Goal: Task Accomplishment & Management: Manage account settings

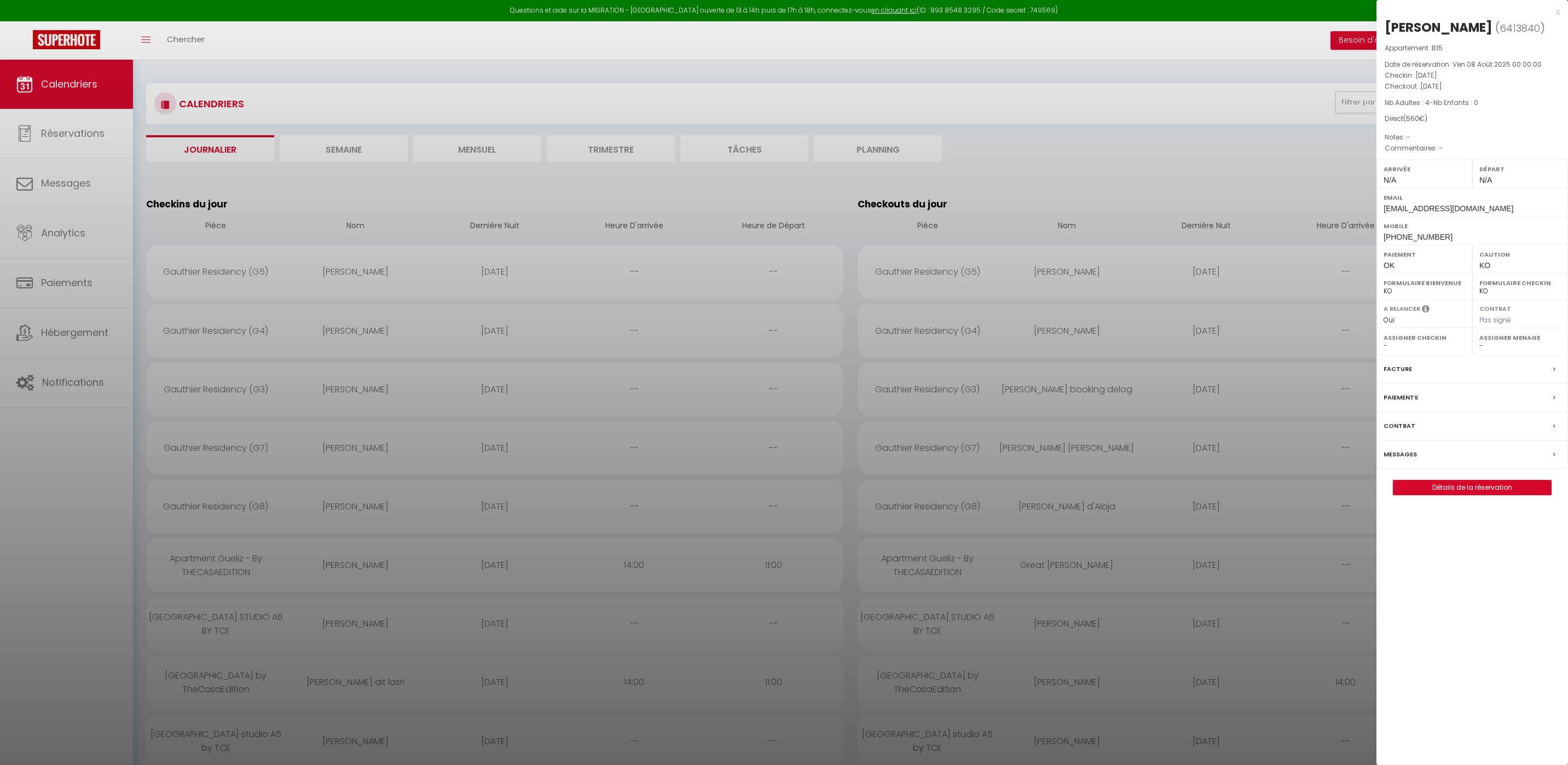
select select "0"
click at [1176, 183] on div at bounding box center [784, 382] width 1568 height 765
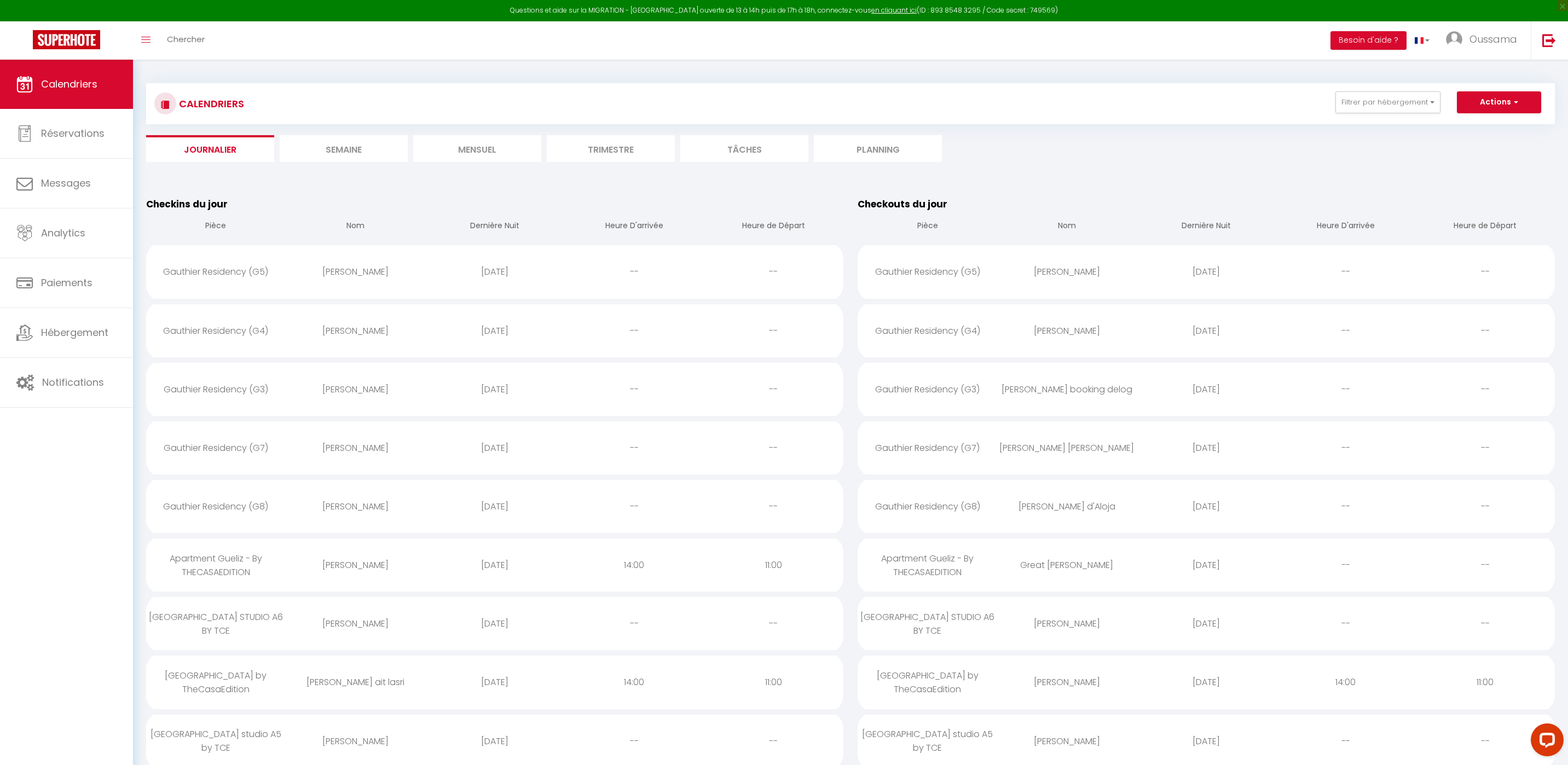
click at [491, 148] on li "Mensuel" at bounding box center [477, 148] width 128 height 27
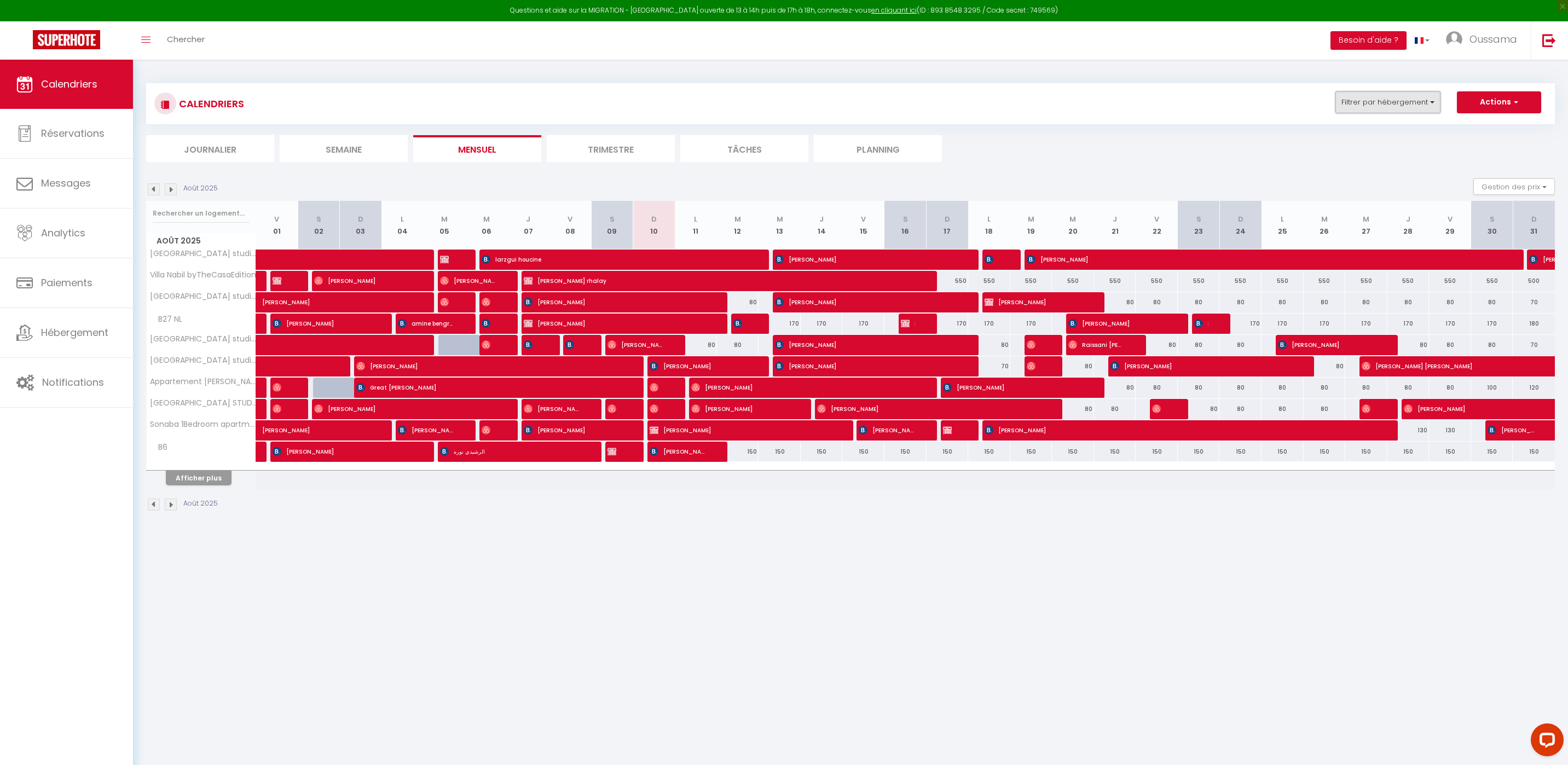
click at [1425, 95] on button "Filtrer par hébergement" at bounding box center [1388, 102] width 105 height 22
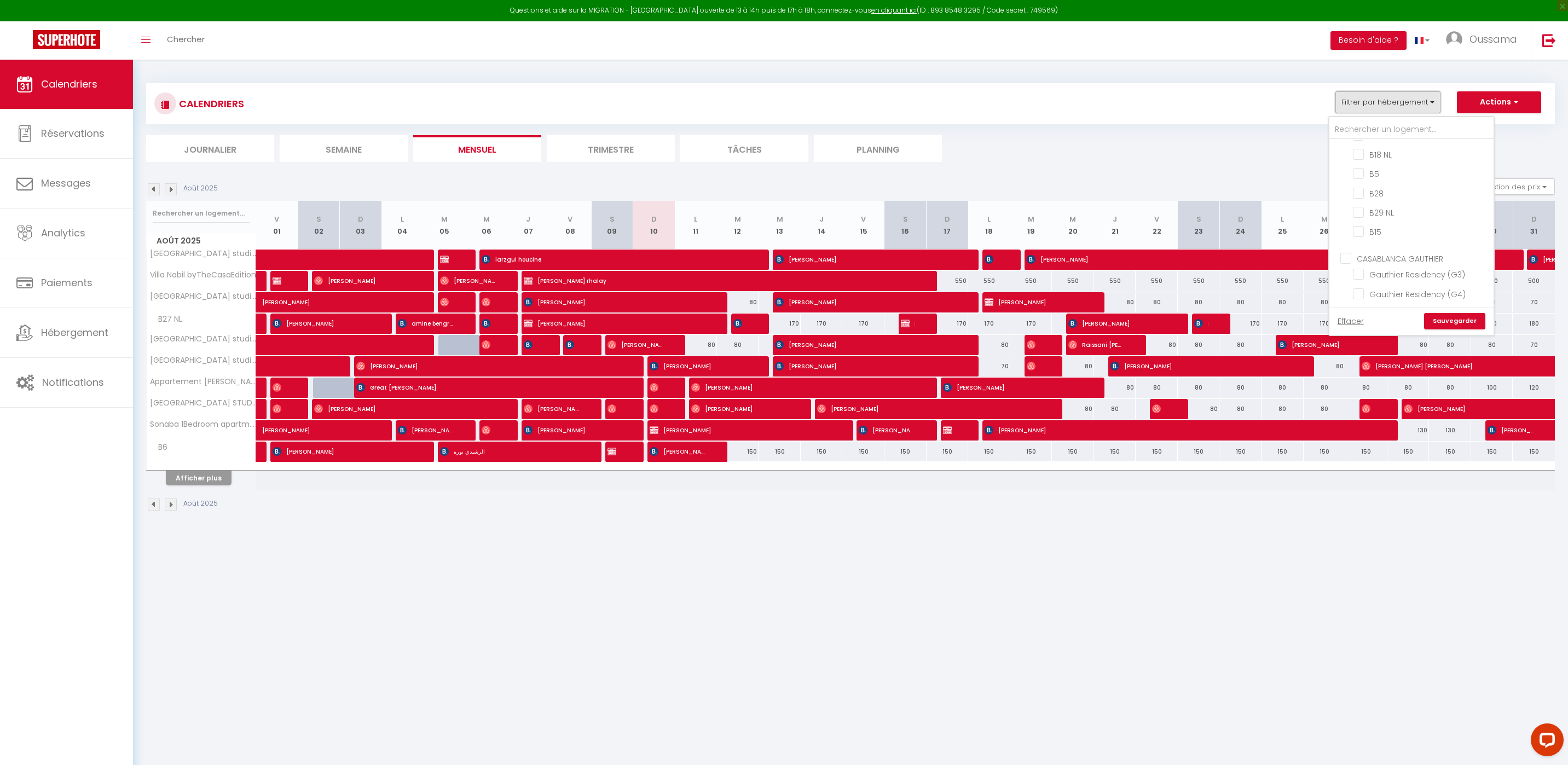
scroll to position [782, 0]
click at [1345, 187] on input "CASABLANCA GAUTHIER" at bounding box center [1422, 192] width 164 height 11
checkbox input "true"
checkbox input "false"
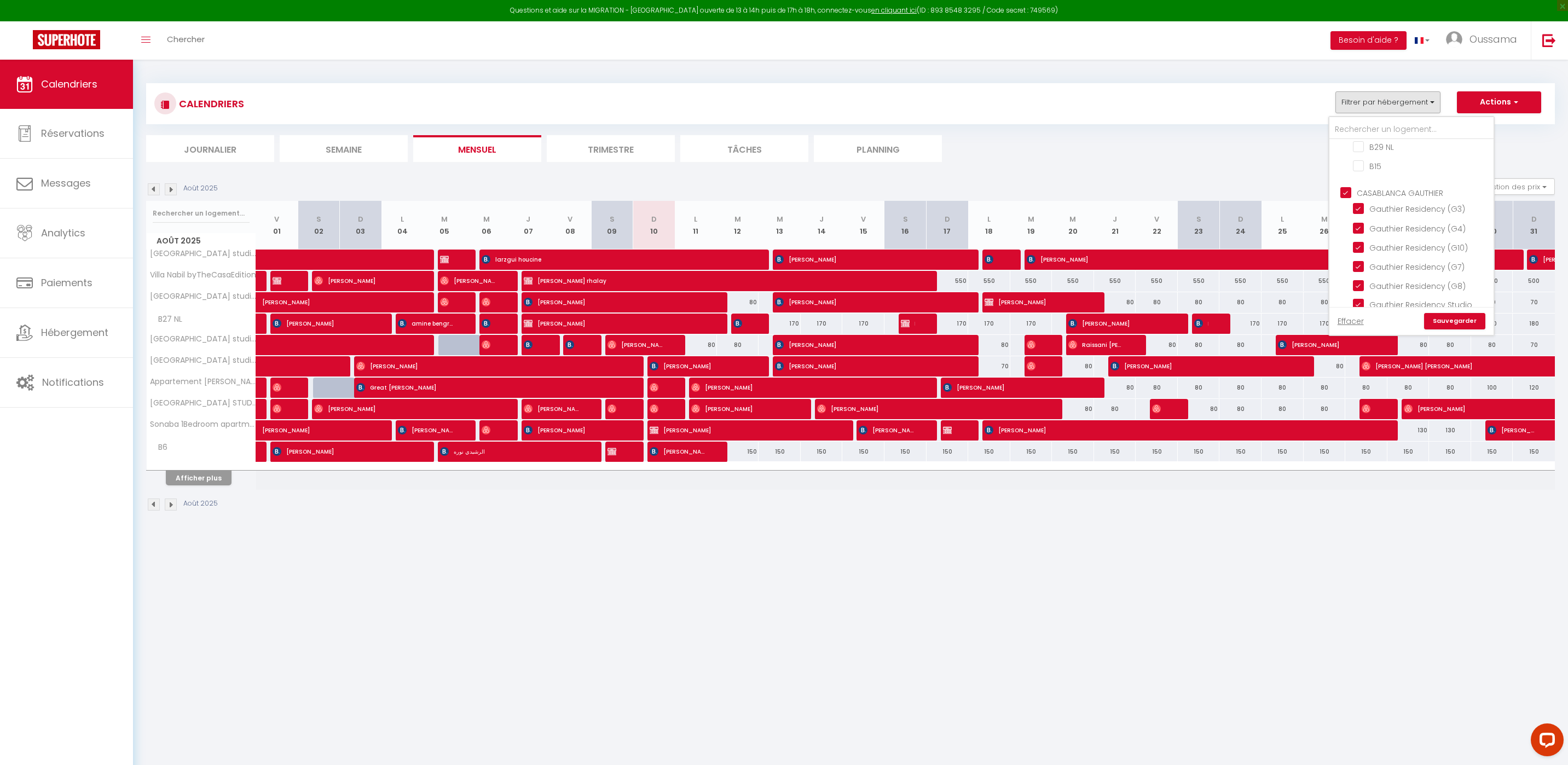
checkbox input "false"
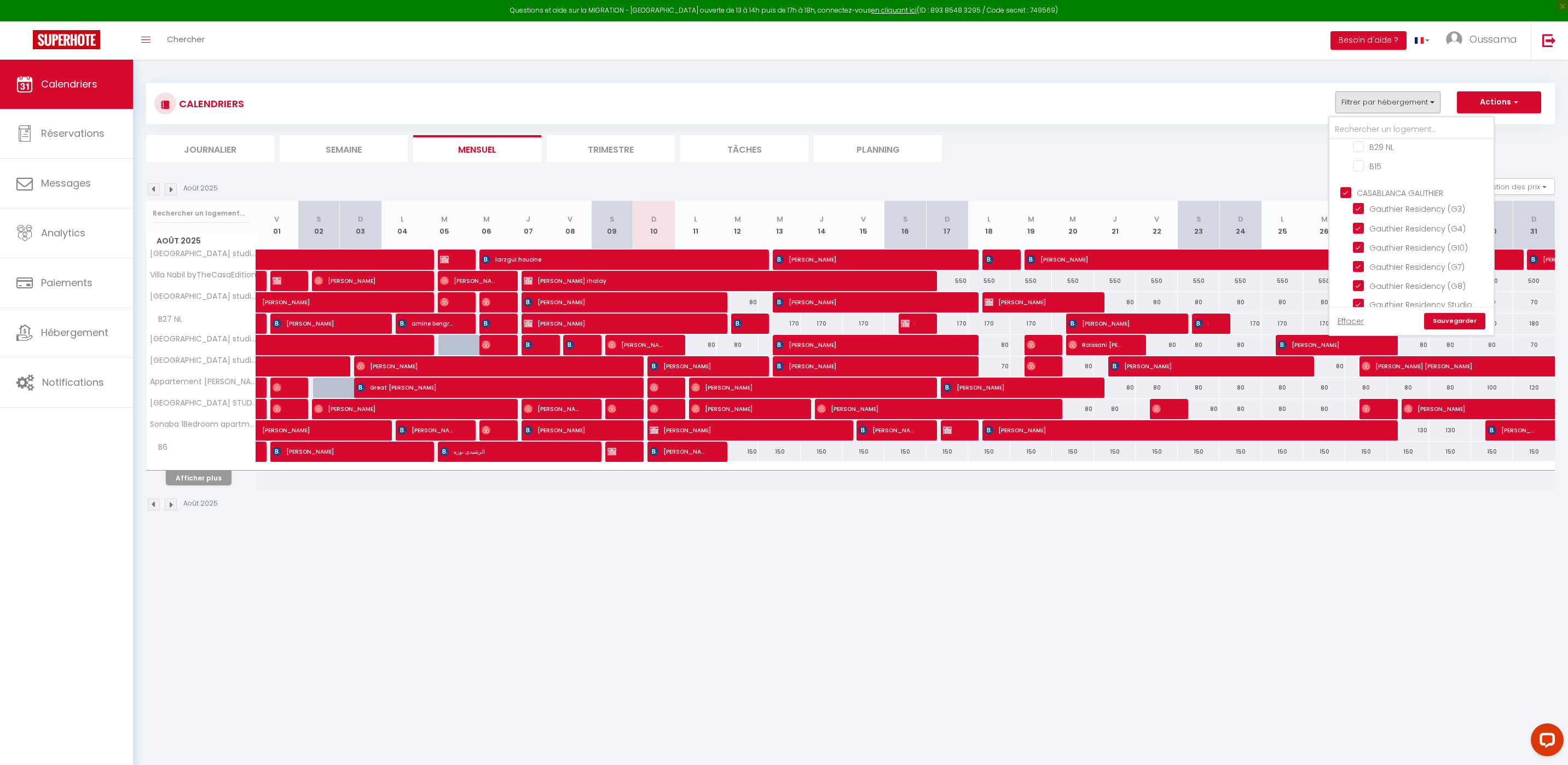
checkbox input "false"
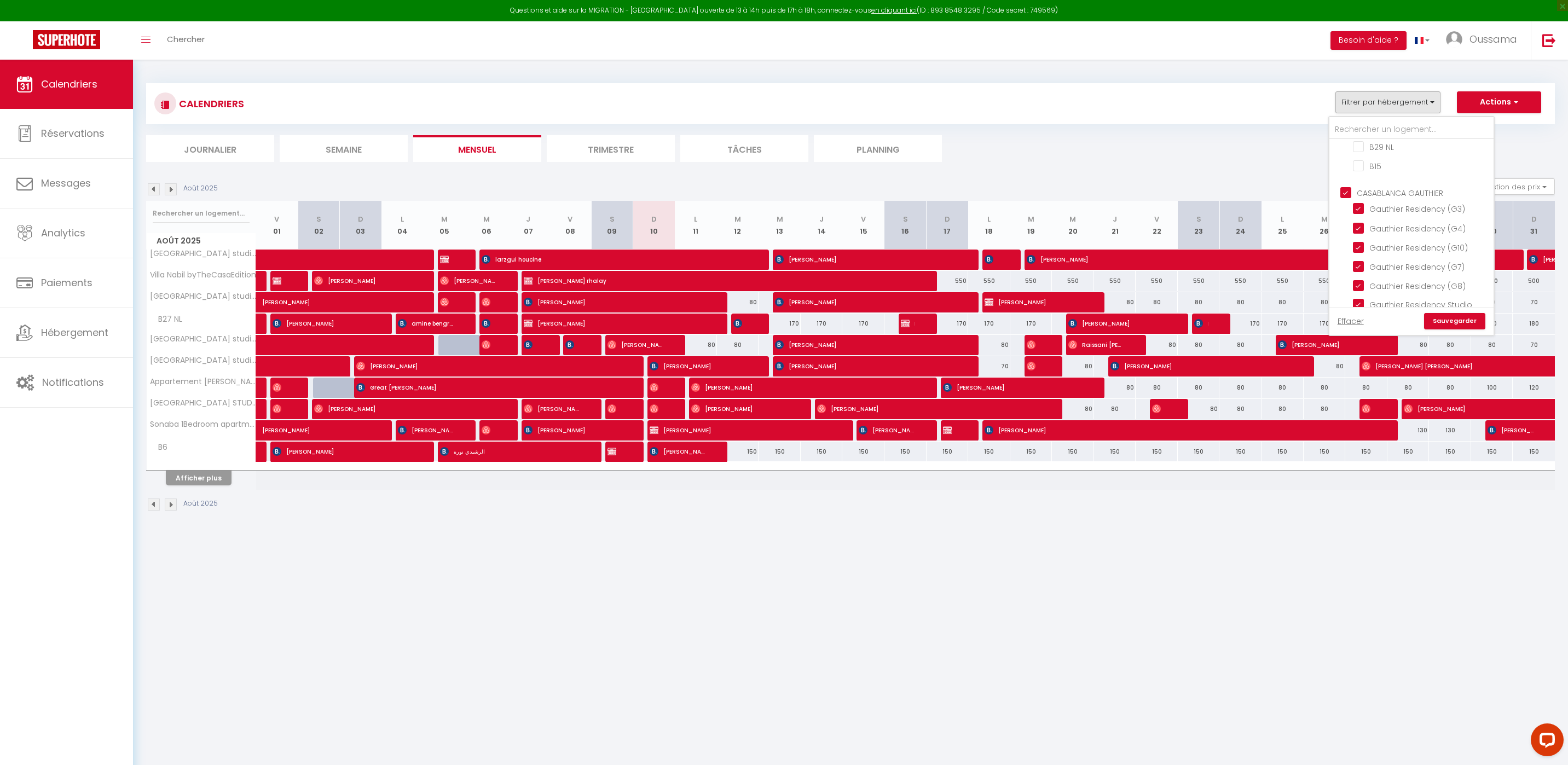
checkbox input "true"
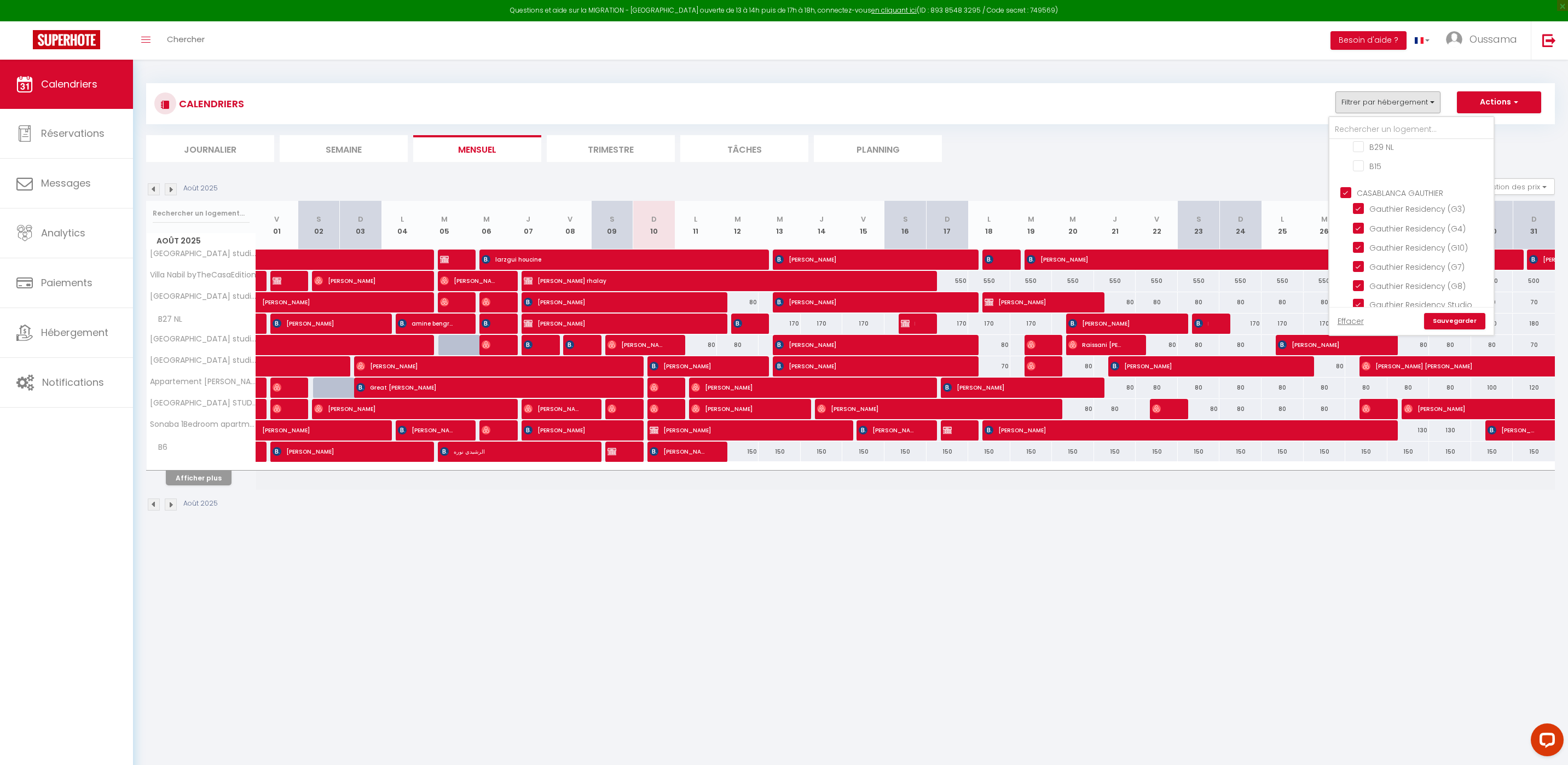
checkbox input "true"
click at [1486, 316] on link "Sauvegarder" at bounding box center [1455, 321] width 62 height 16
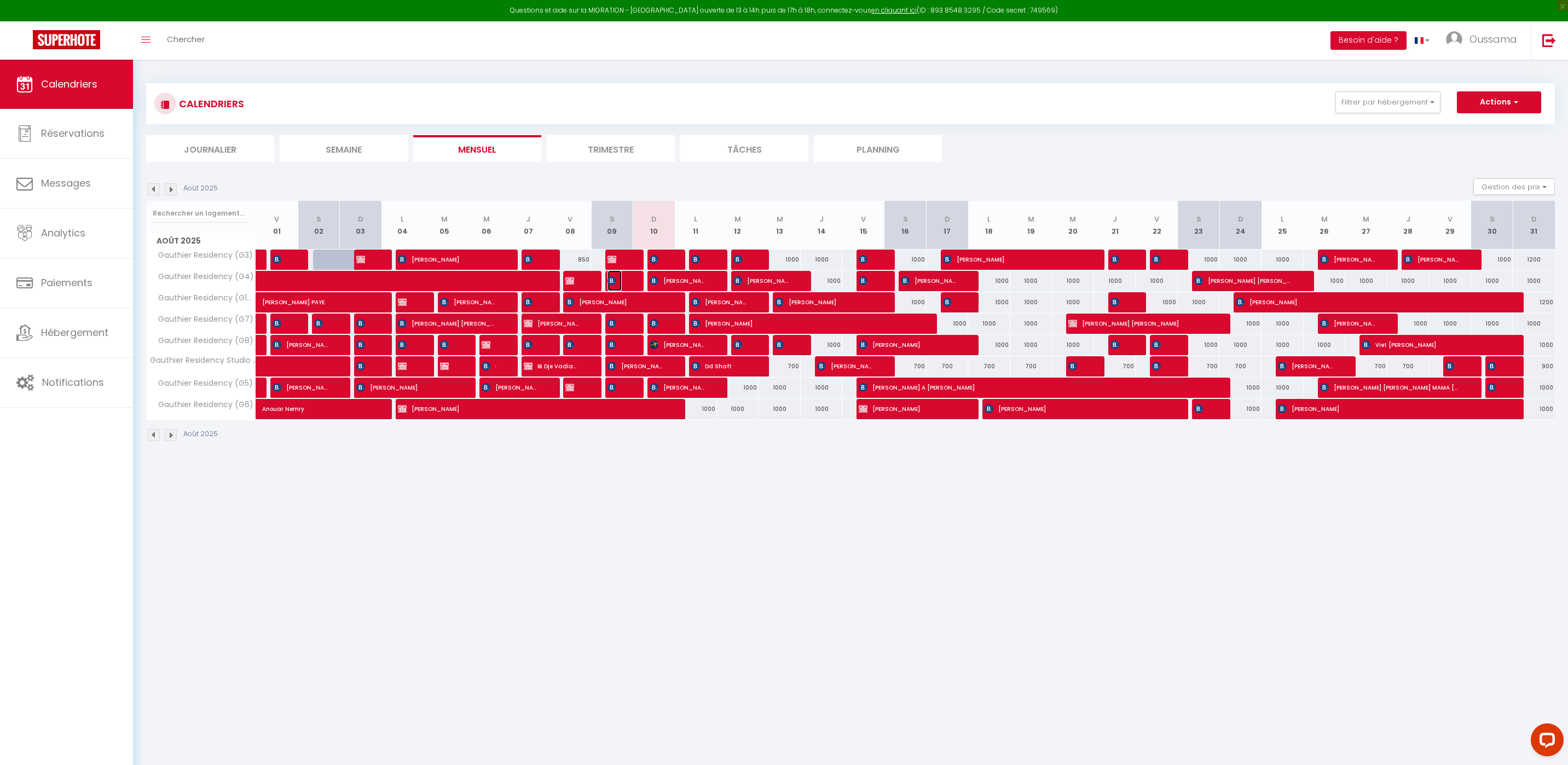
click at [618, 283] on span "[PERSON_NAME]" at bounding box center [614, 281] width 14 height 21
select select "KO"
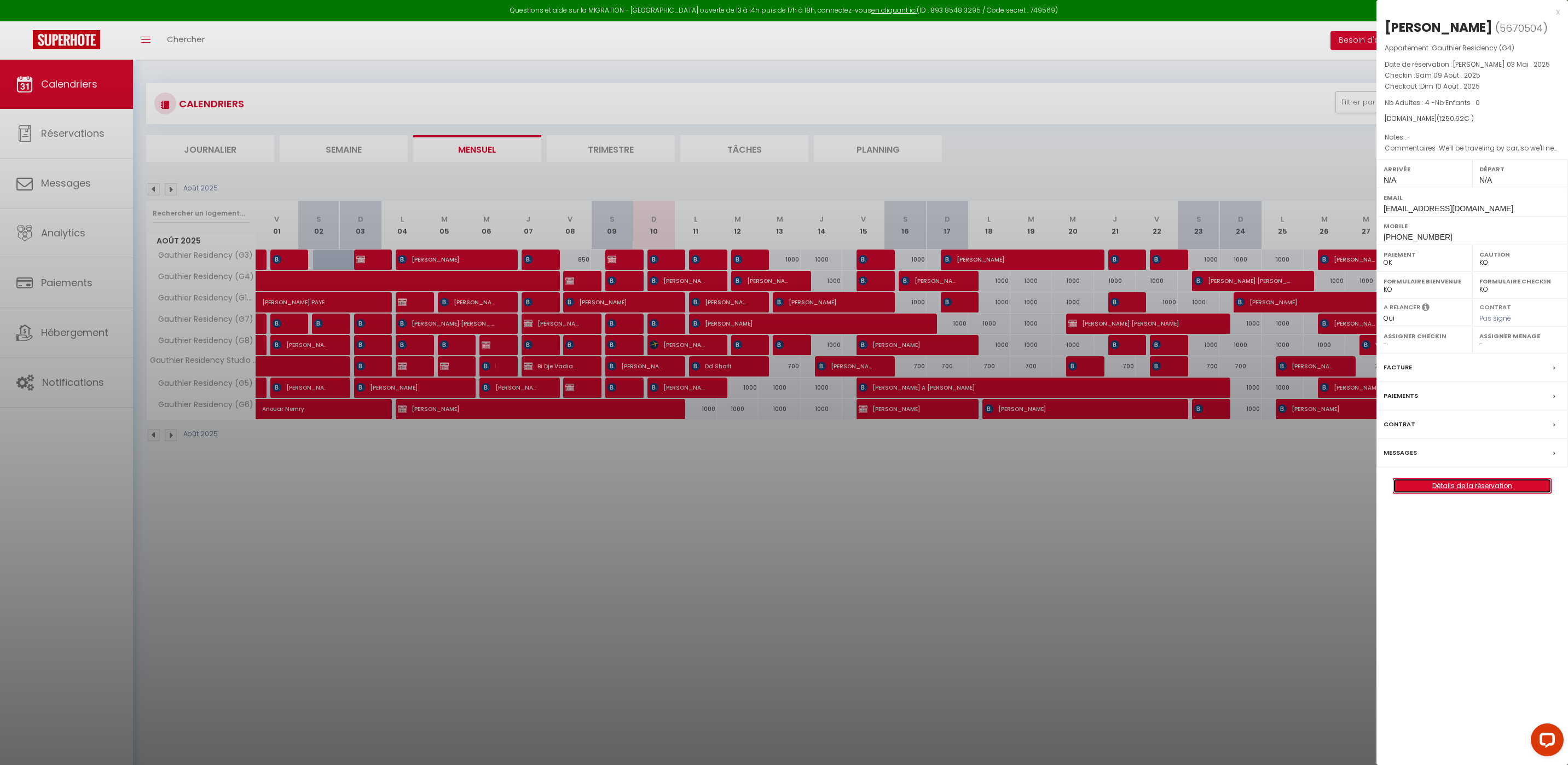
click at [1448, 485] on link "Détails de la réservation" at bounding box center [1472, 486] width 157 height 14
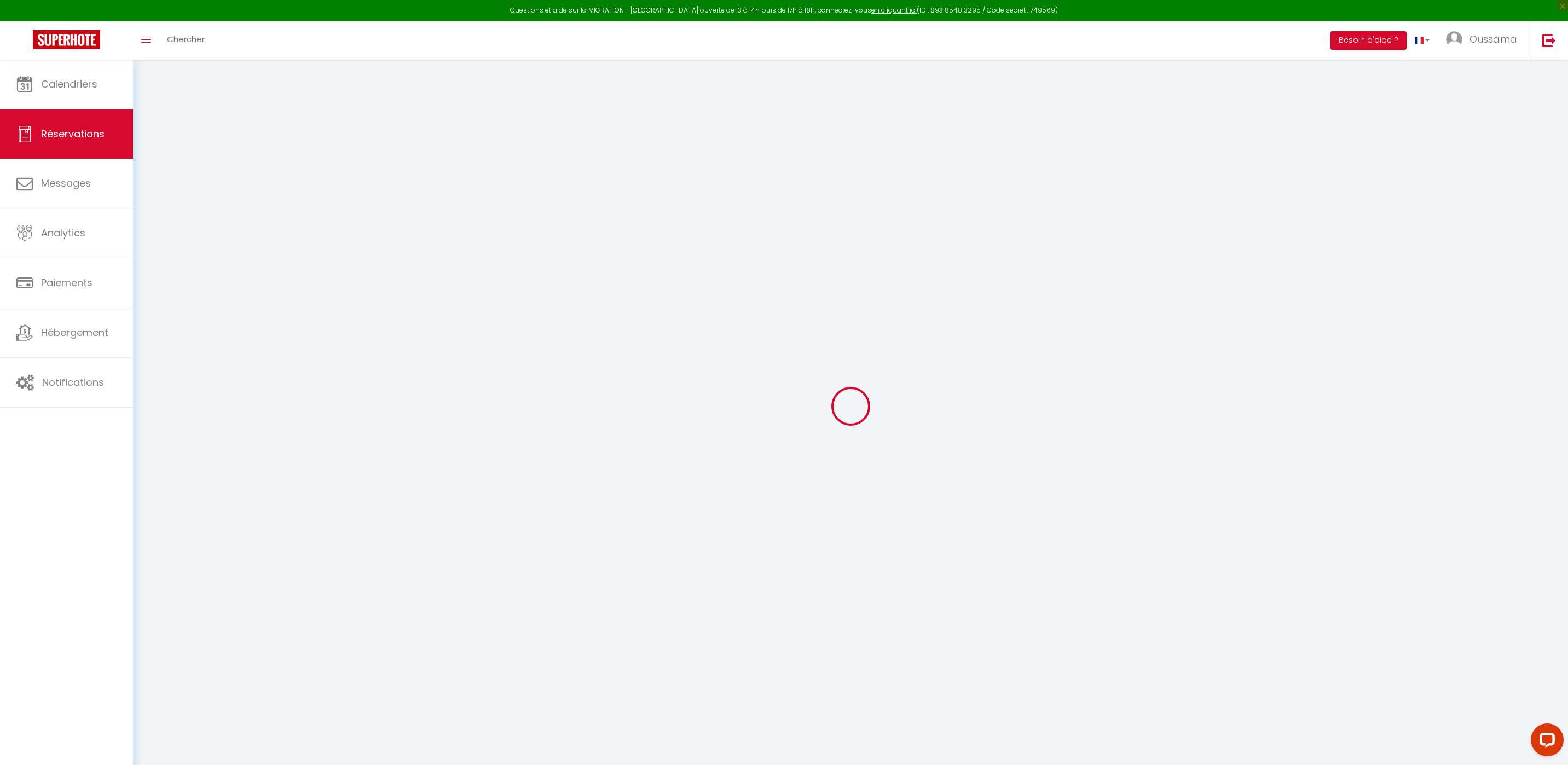
select select
checkbox input "false"
select select
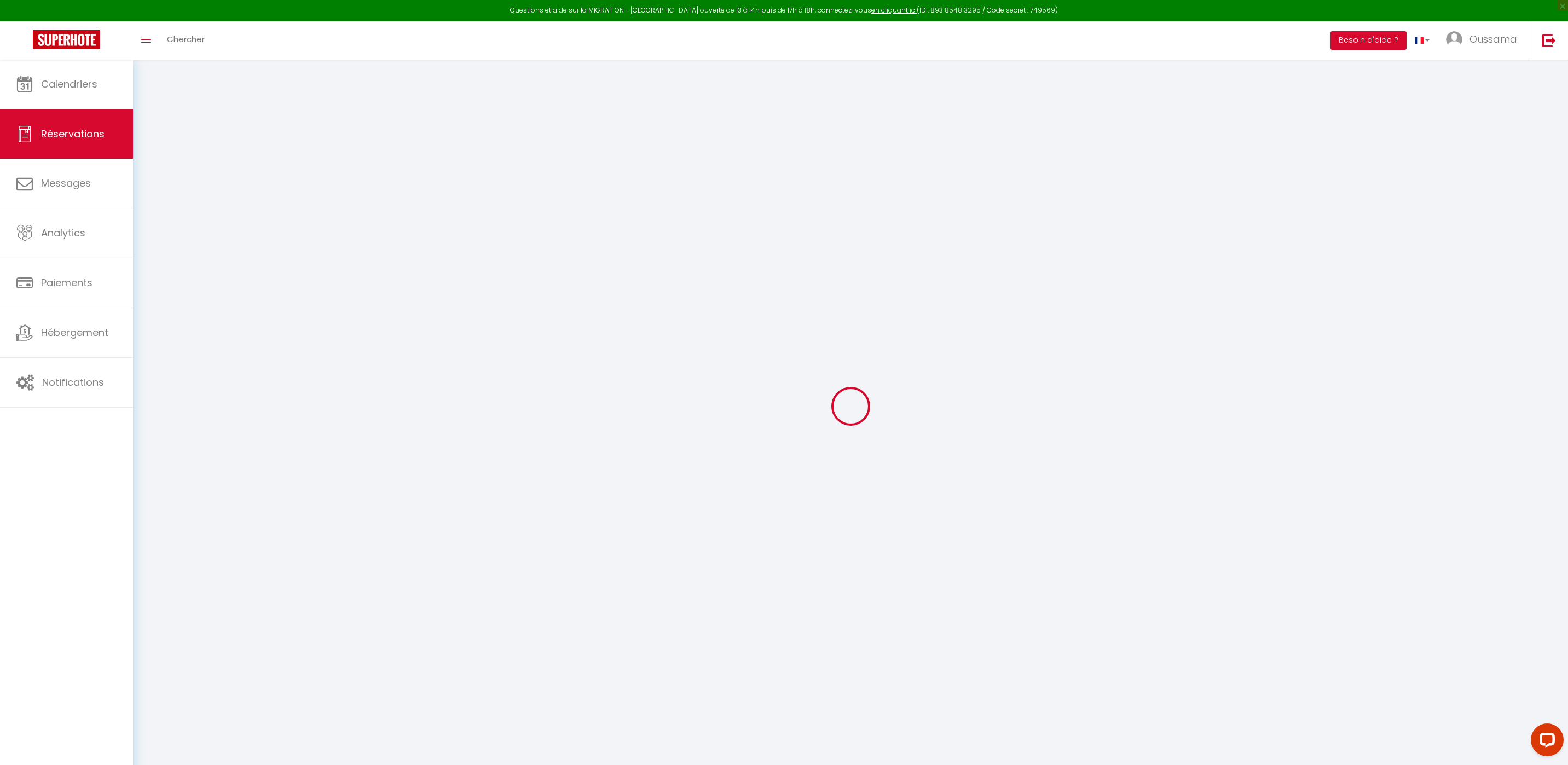
checkbox input "false"
type textarea "We'll be traveling by car, so we'll need parking. We'd appreciate your instruct…"
type input "88.12"
select select
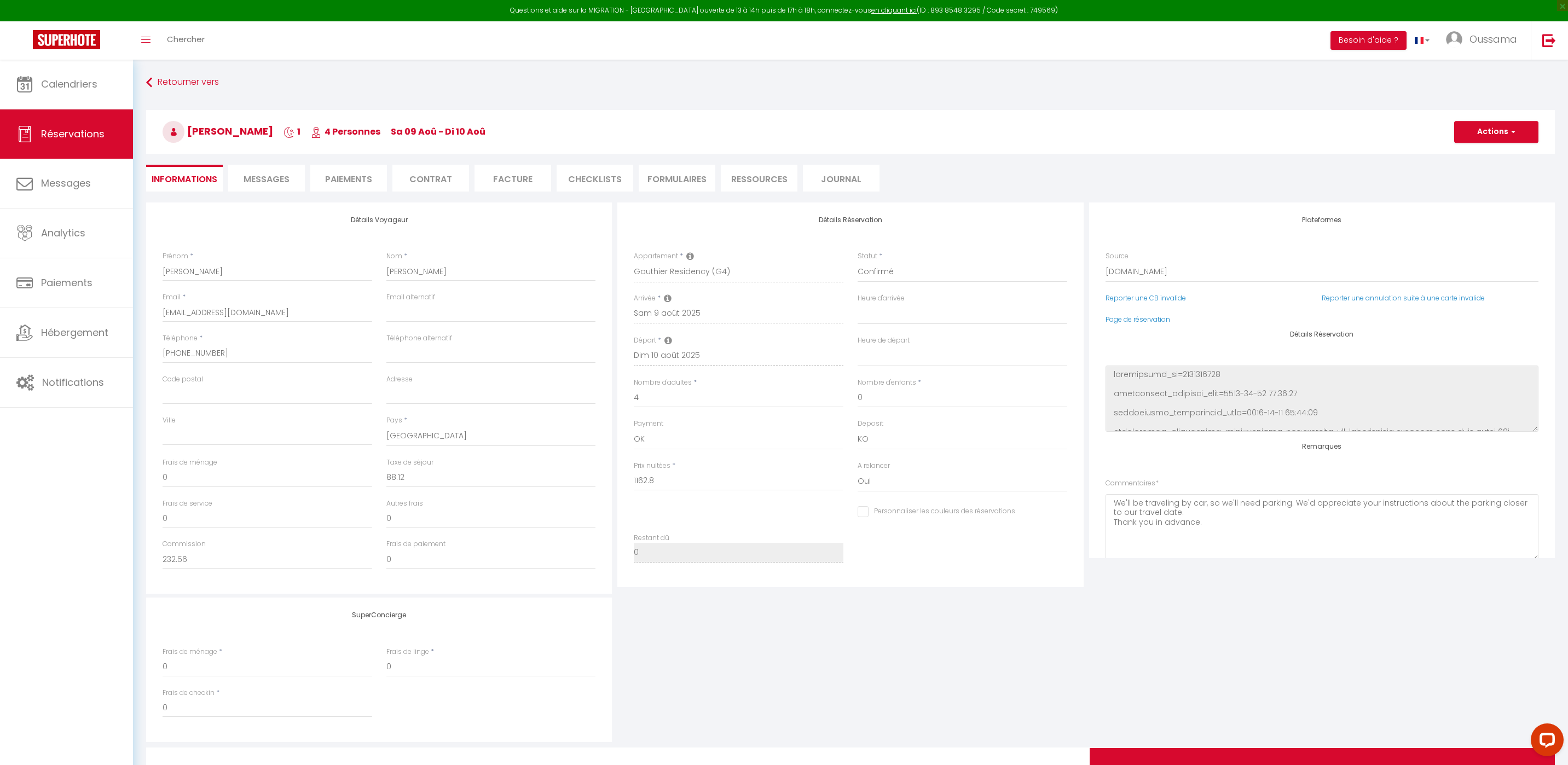
checkbox input "false"
select select
click at [1162, 319] on link "Page de réservation" at bounding box center [1138, 319] width 64 height 9
click at [106, 103] on link "Calendriers" at bounding box center [66, 84] width 133 height 49
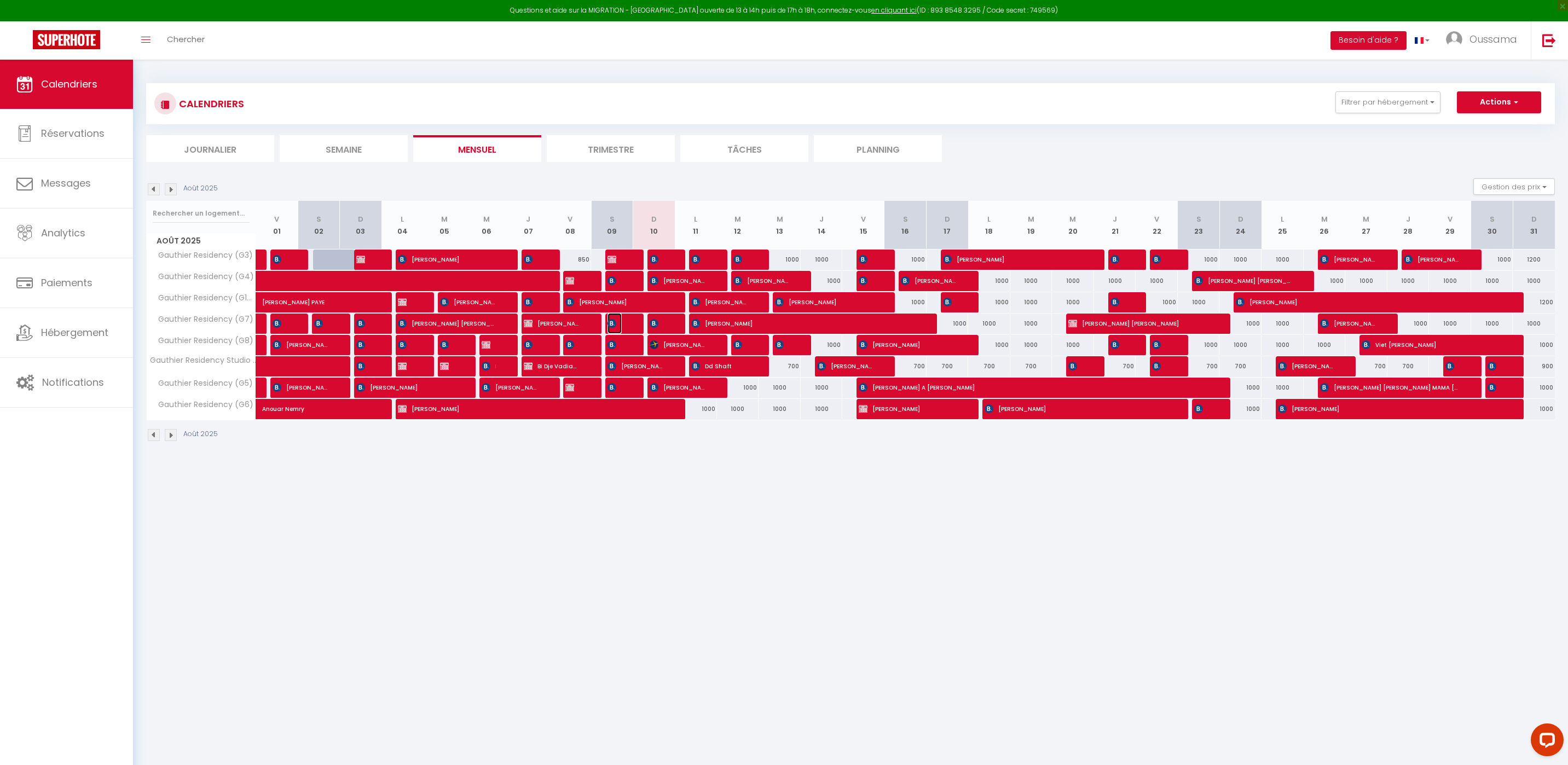
click at [614, 323] on img at bounding box center [612, 323] width 9 height 9
select select "OK"
select select "KO"
select select "0"
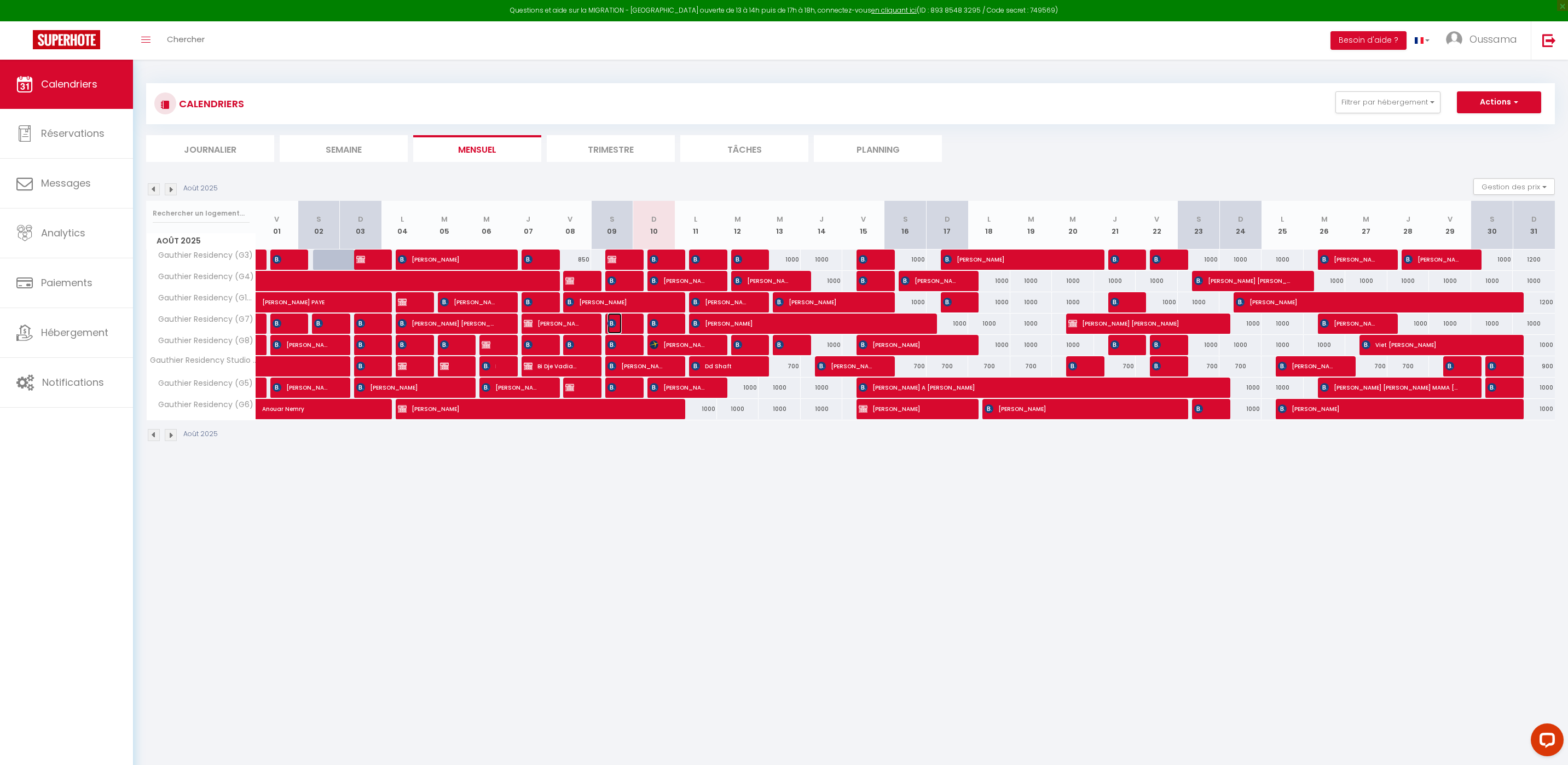
select select "1"
select select
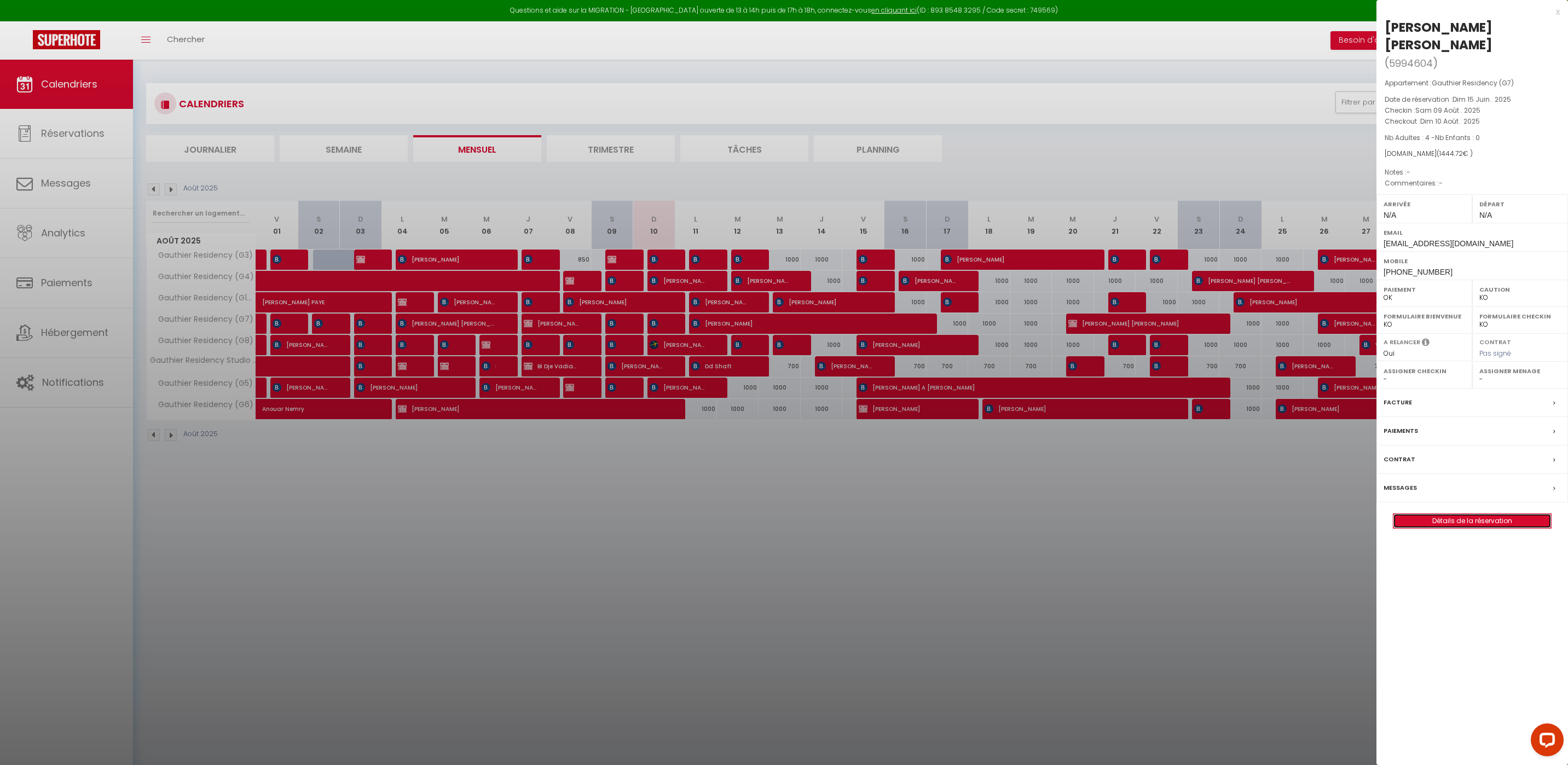
click at [1440, 513] on link "Détails de la réservation" at bounding box center [1472, 520] width 157 height 14
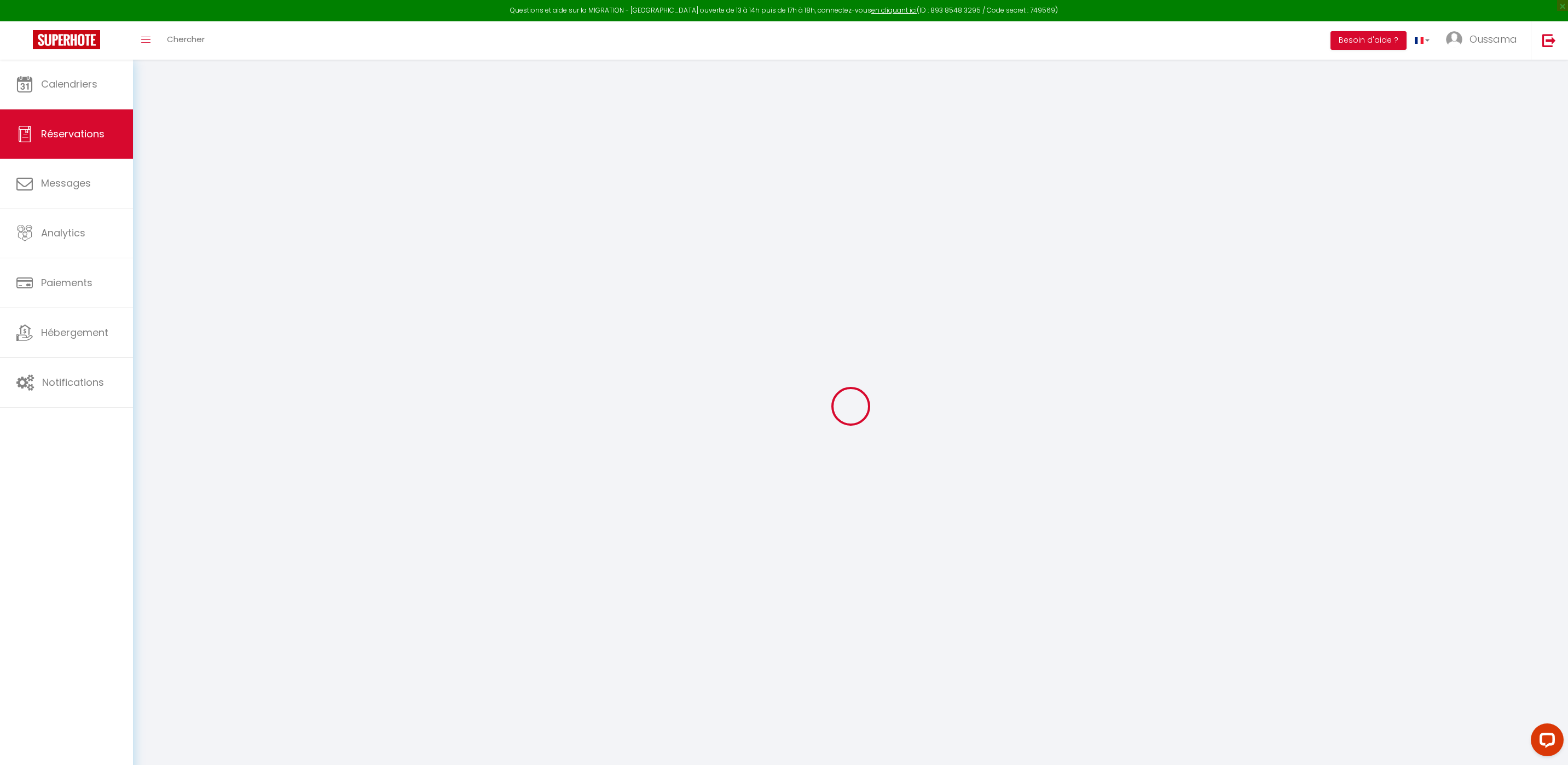
select select
checkbox input "false"
select select
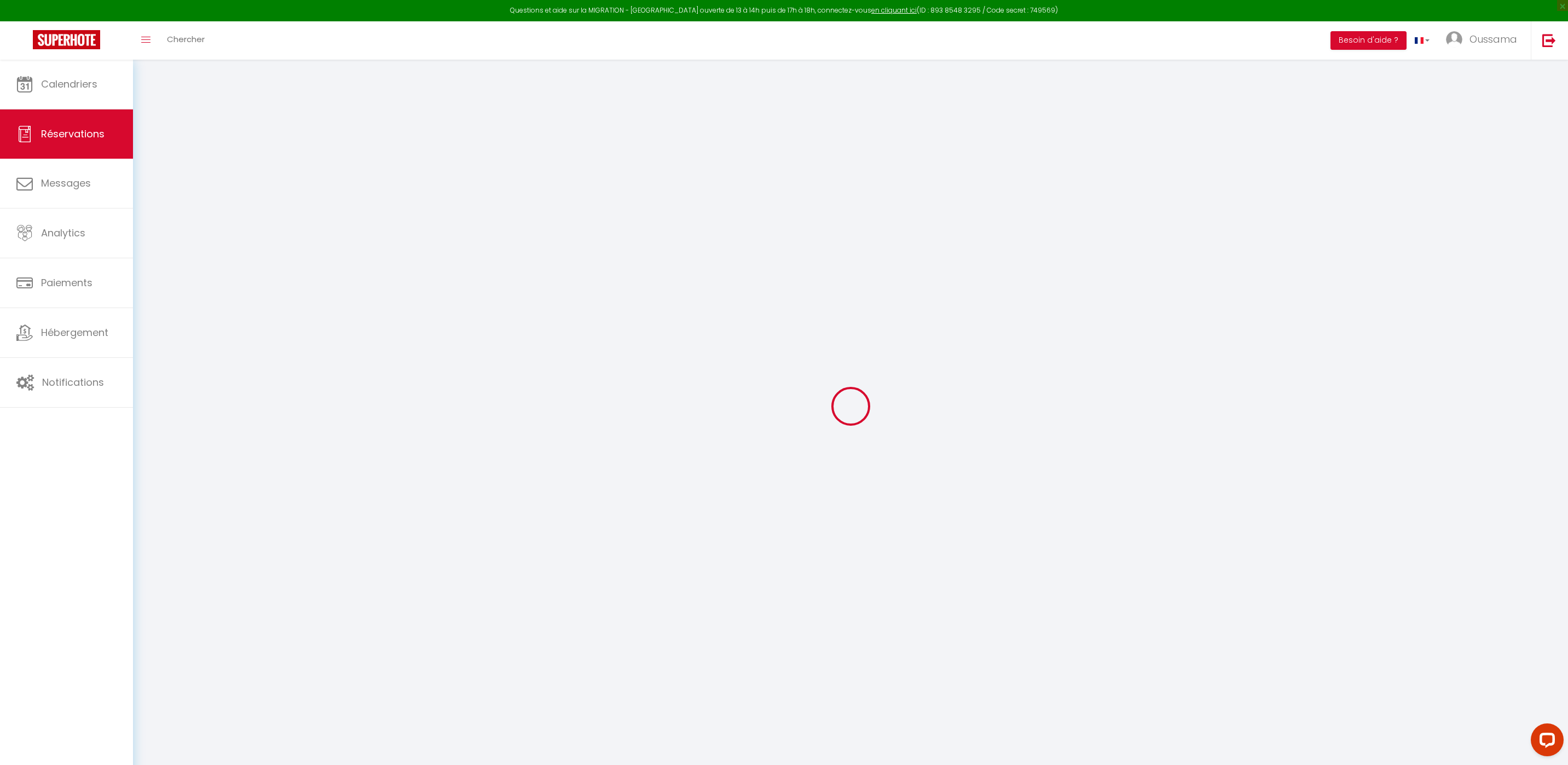
checkbox input "false"
select select
checkbox input "false"
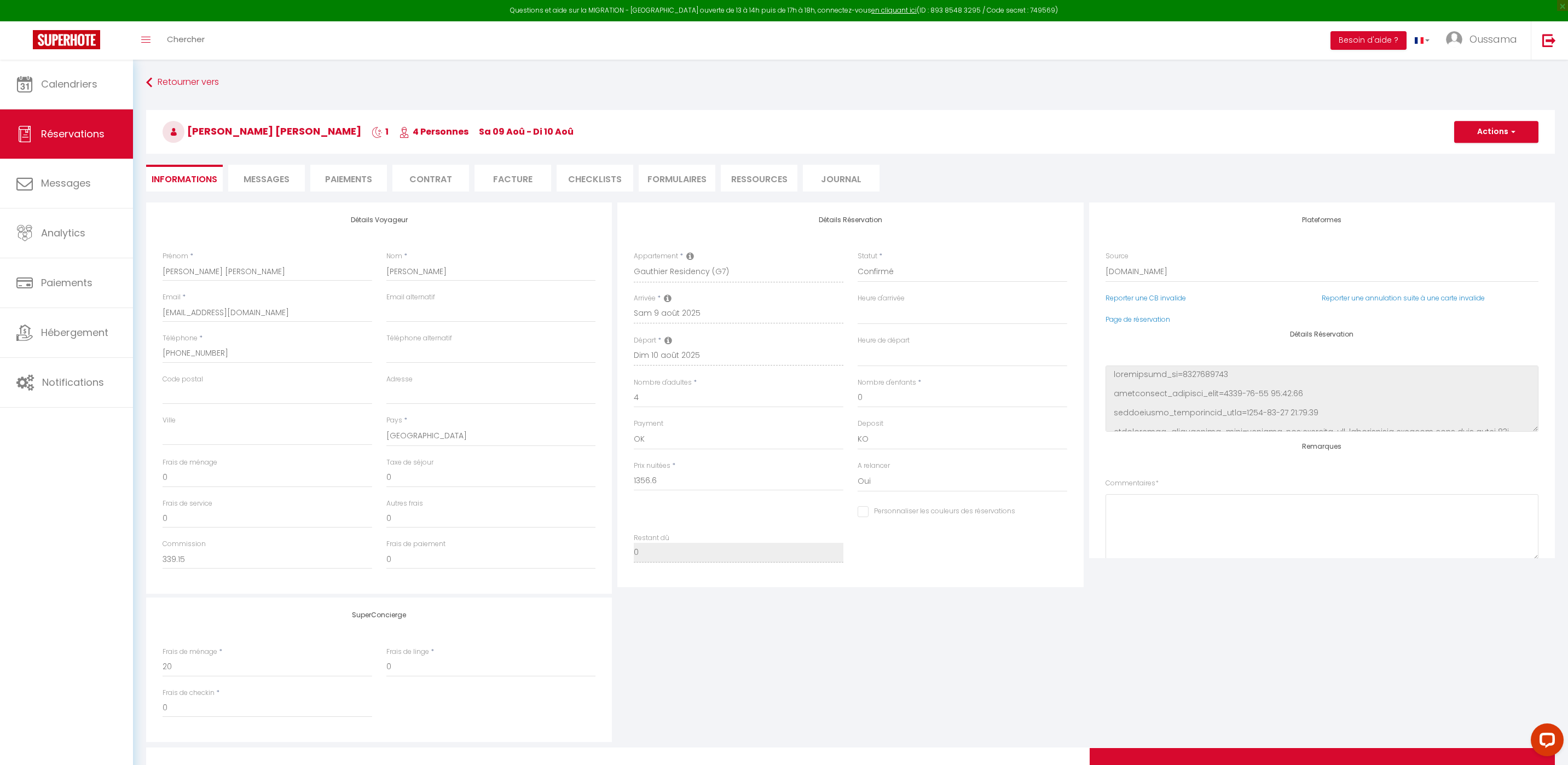
type input "88.12"
select select
checkbox input "false"
select select
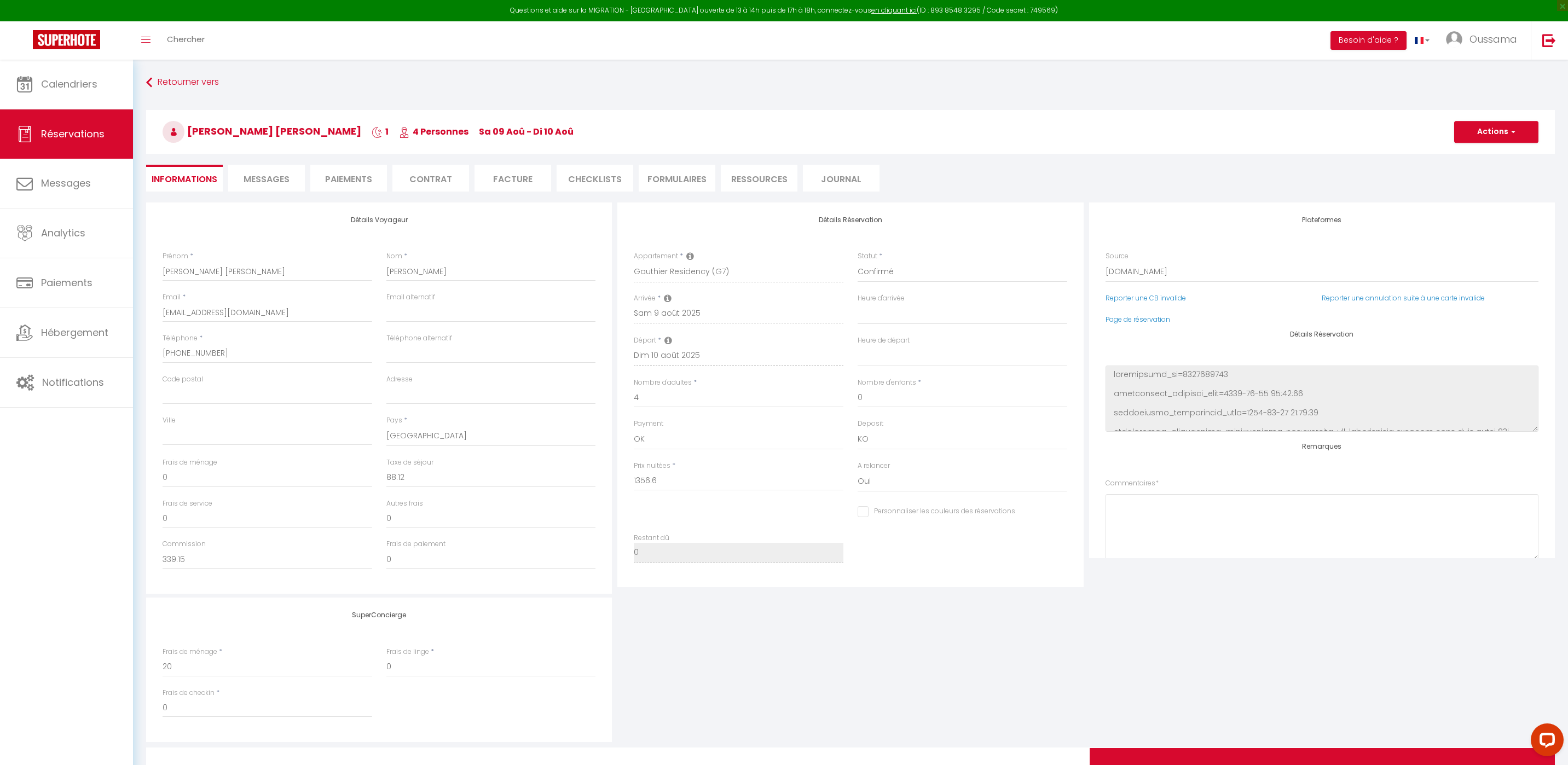
select select
click at [1140, 314] on div "Reporter une CB invalide" at bounding box center [1210, 304] width 224 height 22
click at [1139, 319] on link "Page de réservation" at bounding box center [1138, 319] width 64 height 9
click at [94, 79] on span "Calendriers" at bounding box center [69, 84] width 57 height 14
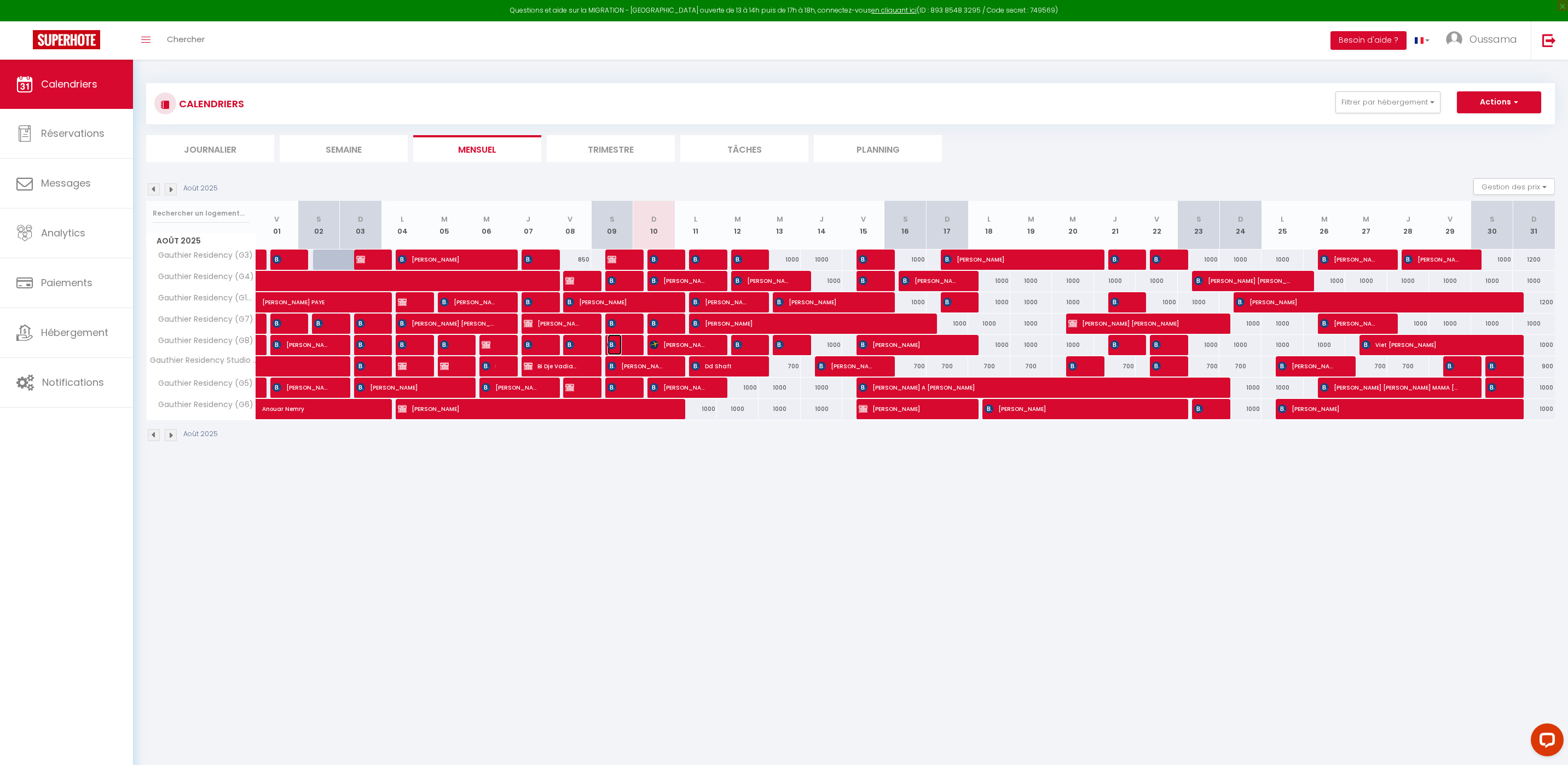
click at [615, 344] on img at bounding box center [612, 344] width 9 height 9
select select "OK"
select select "KO"
select select "0"
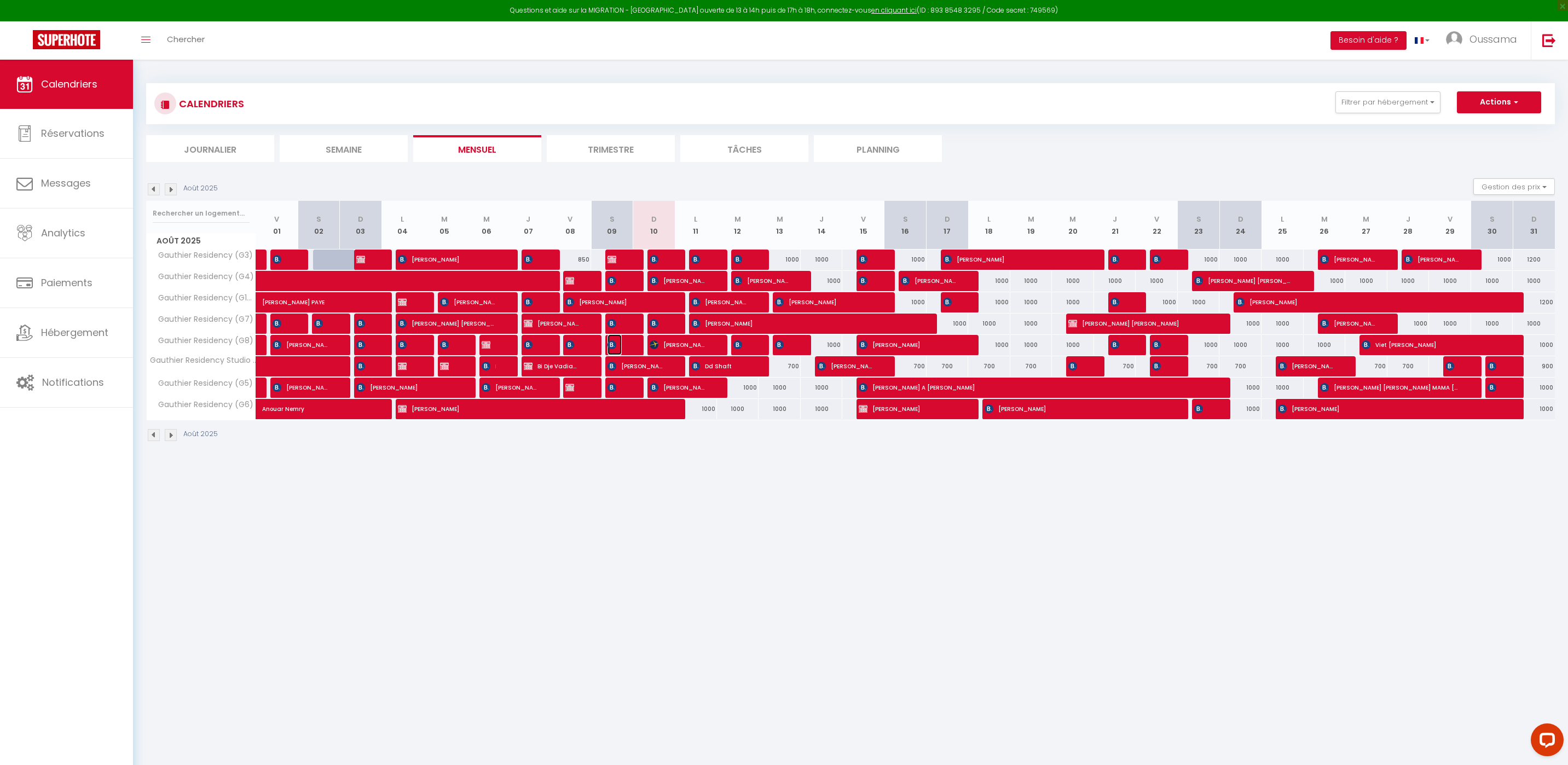
select select "1"
select select
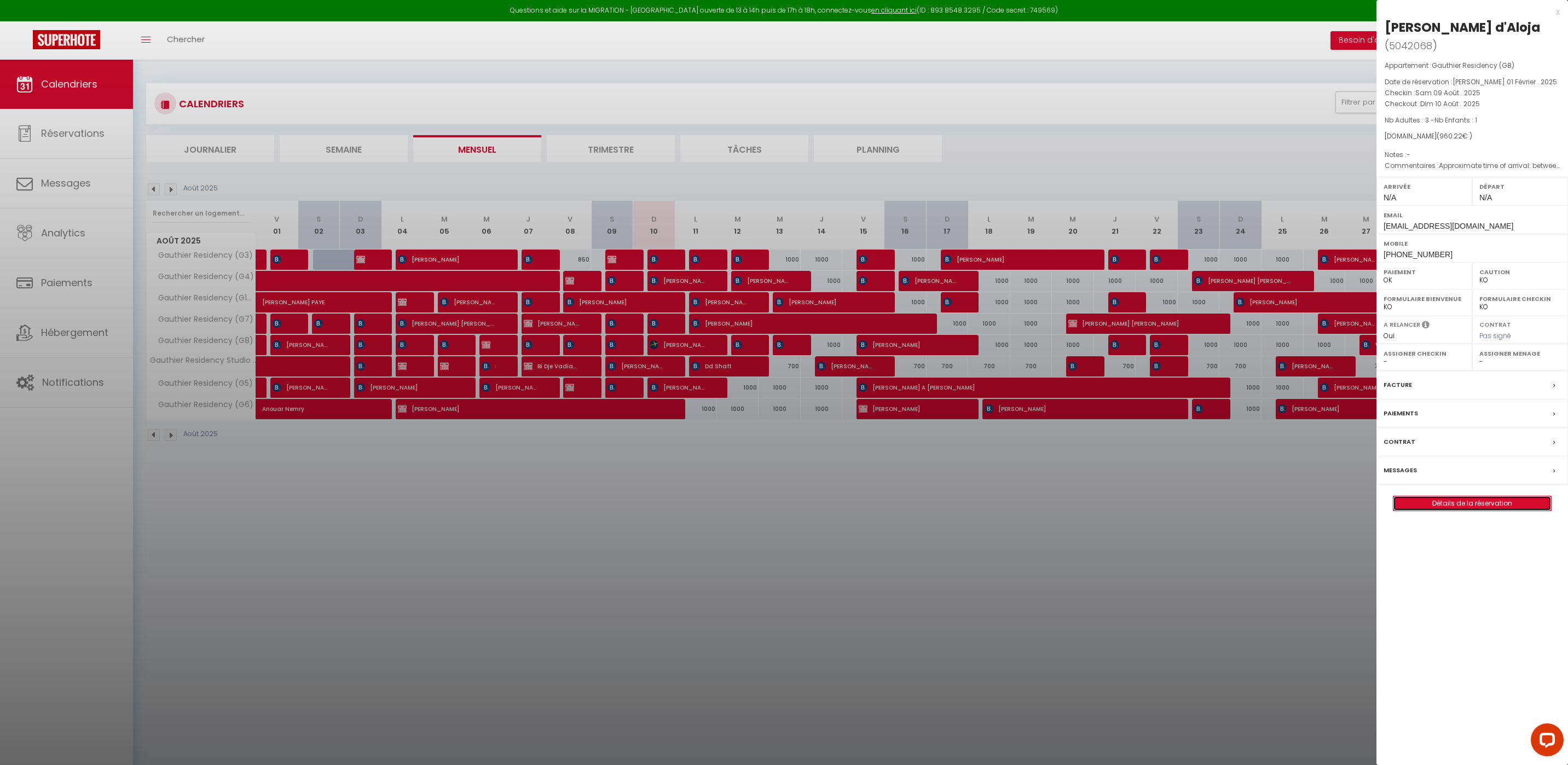
click at [1442, 496] on link "Détails de la réservation" at bounding box center [1472, 503] width 157 height 14
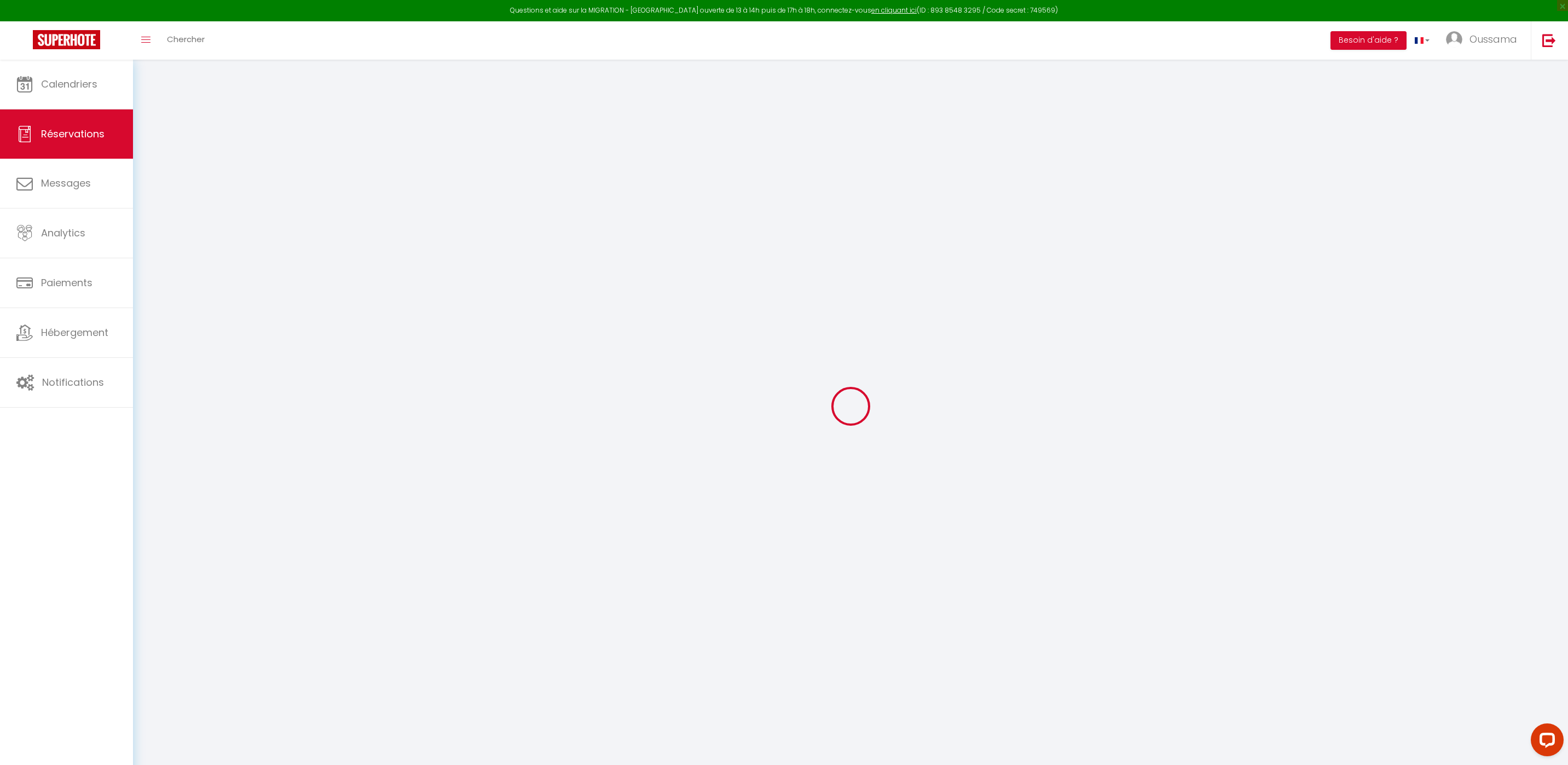
select select
checkbox input "false"
select select
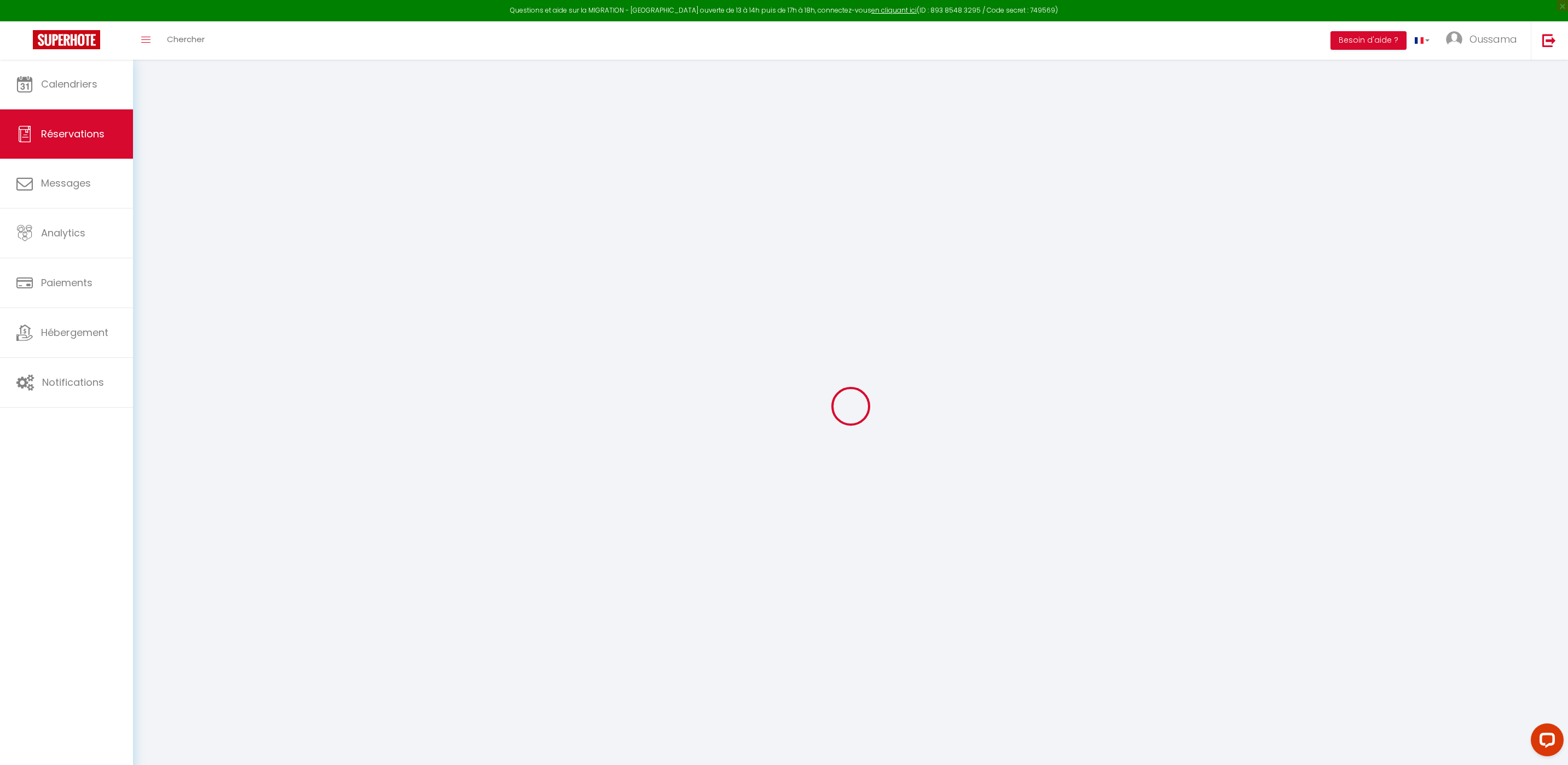
checkbox input "false"
type textarea "Approximate time of arrival: between 16:00 and 17:00 This guest is interested i…"
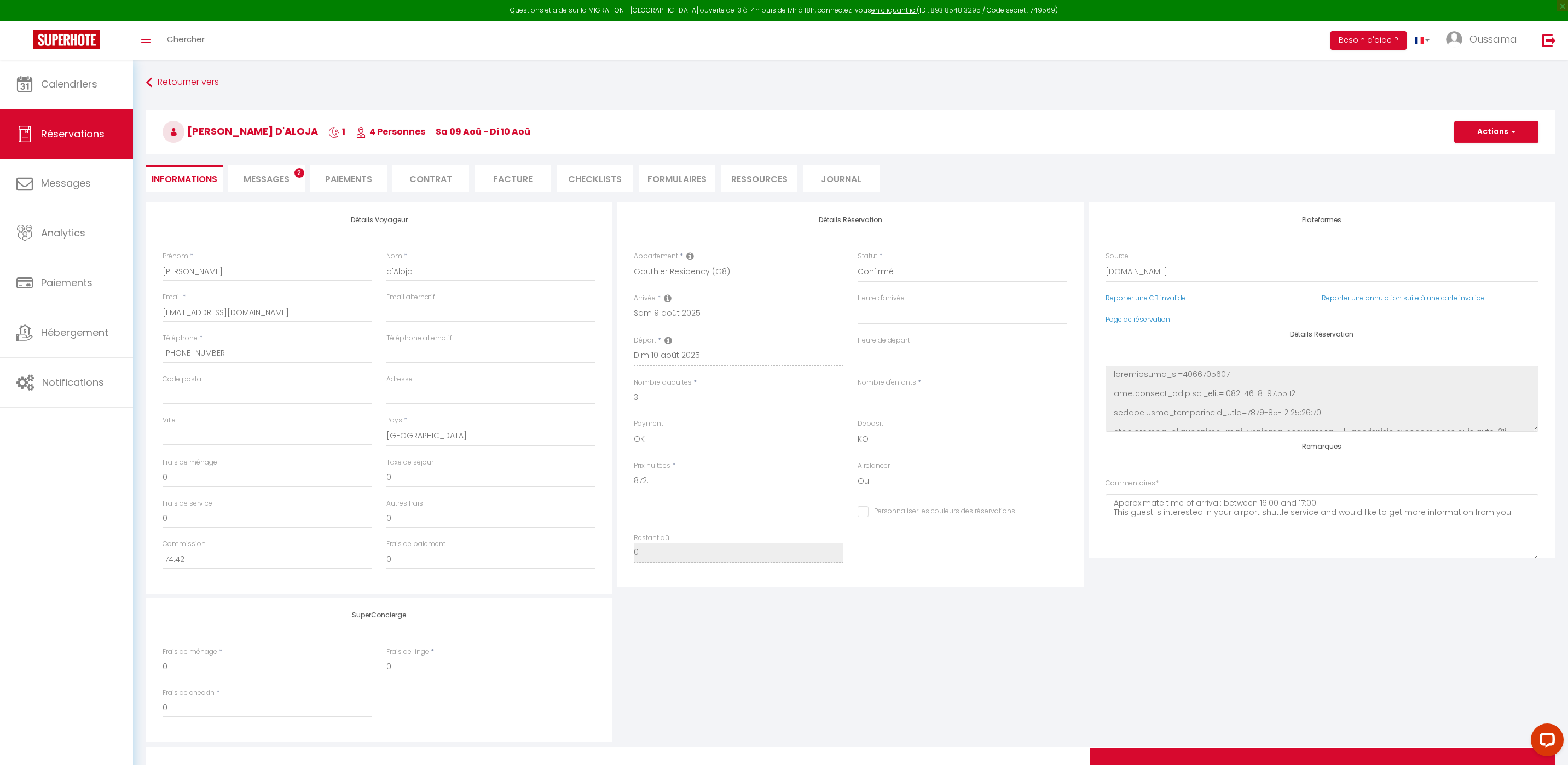
type input "88.12"
select select
checkbox input "false"
select select
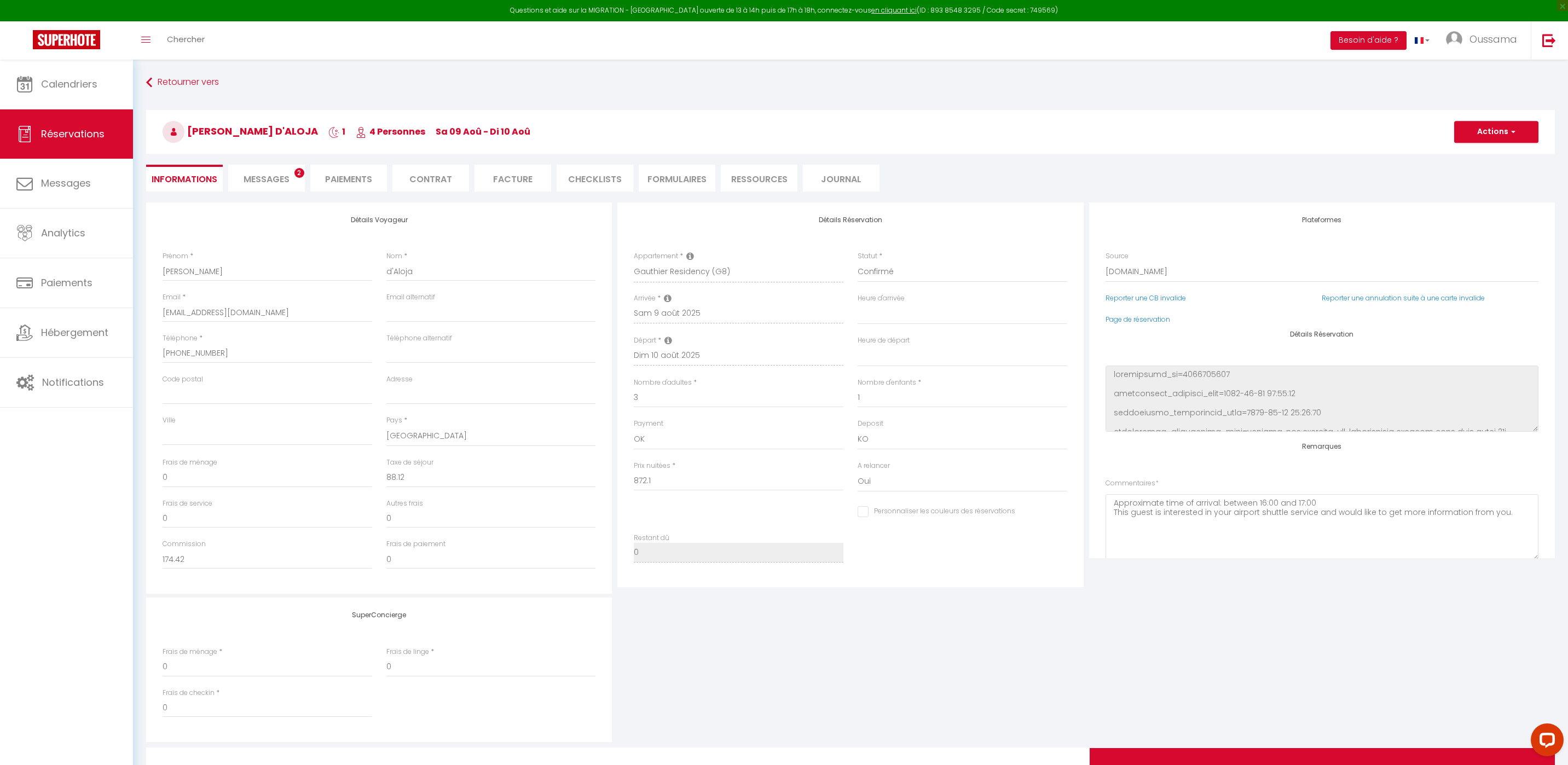
select select
click at [1120, 316] on link "Page de réservation" at bounding box center [1138, 319] width 64 height 9
click at [73, 82] on span "Calendriers" at bounding box center [69, 84] width 57 height 14
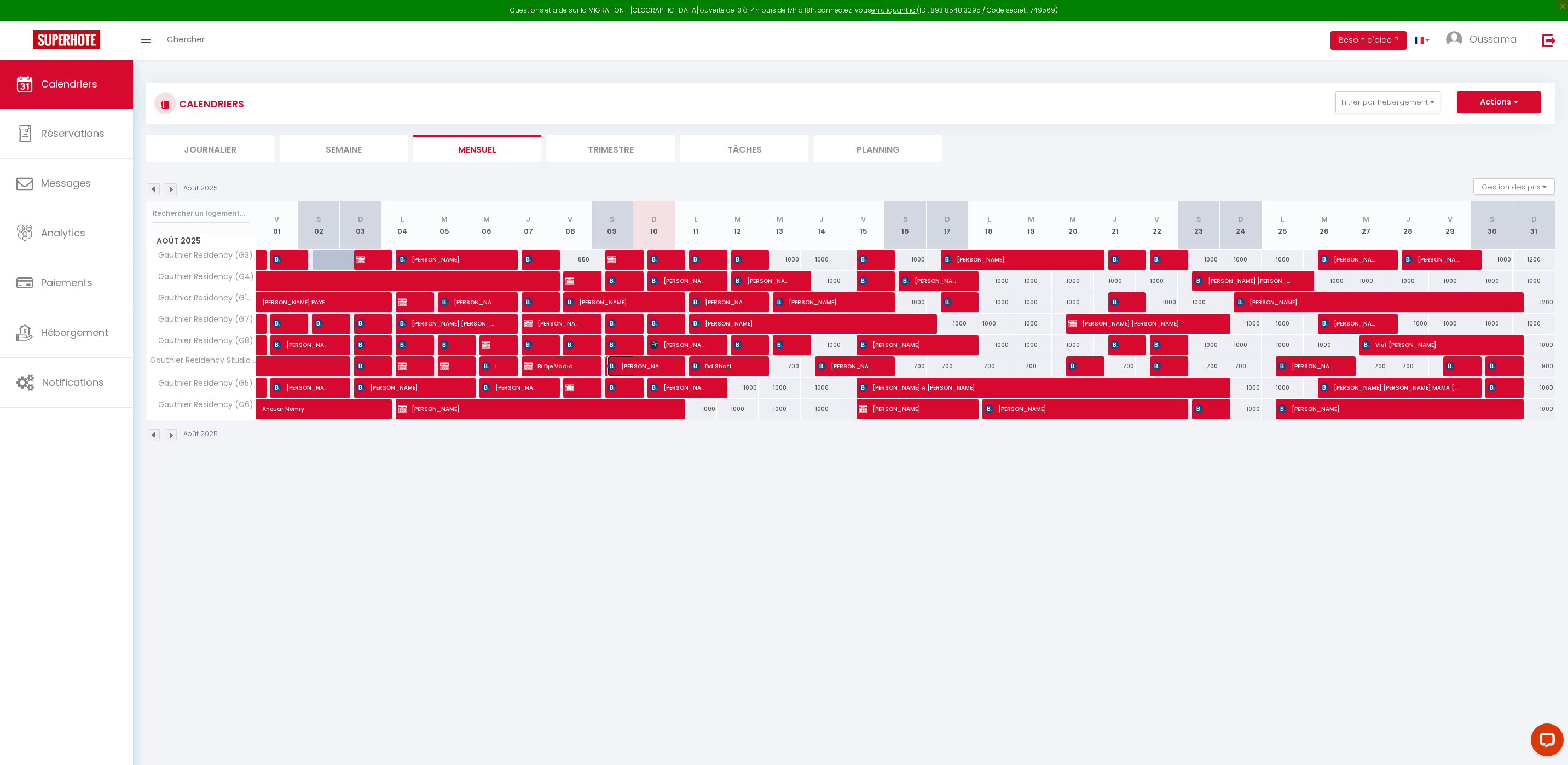
click at [613, 369] on img at bounding box center [612, 366] width 9 height 9
select select "OK"
select select "0"
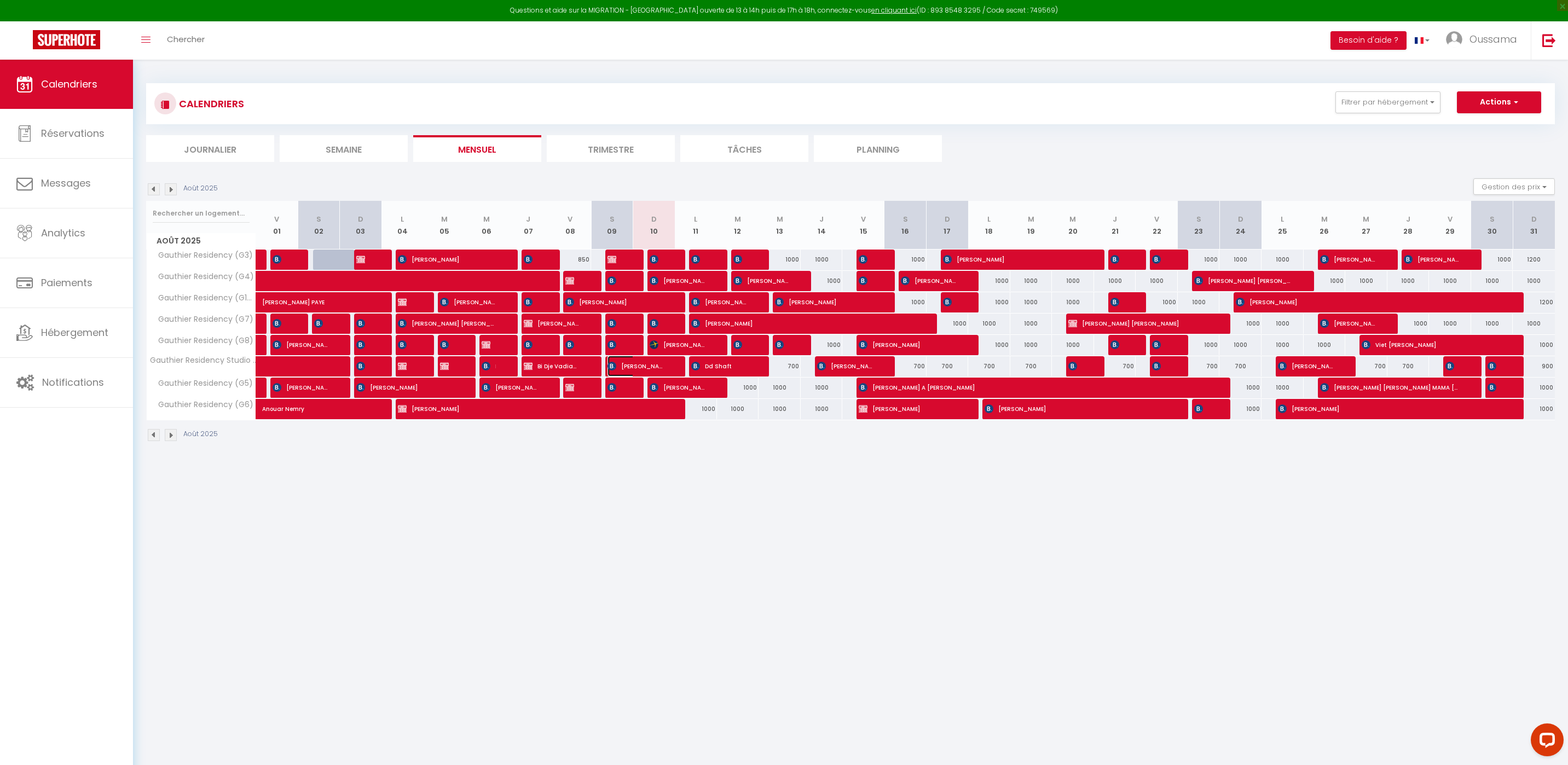
select select "1"
select select
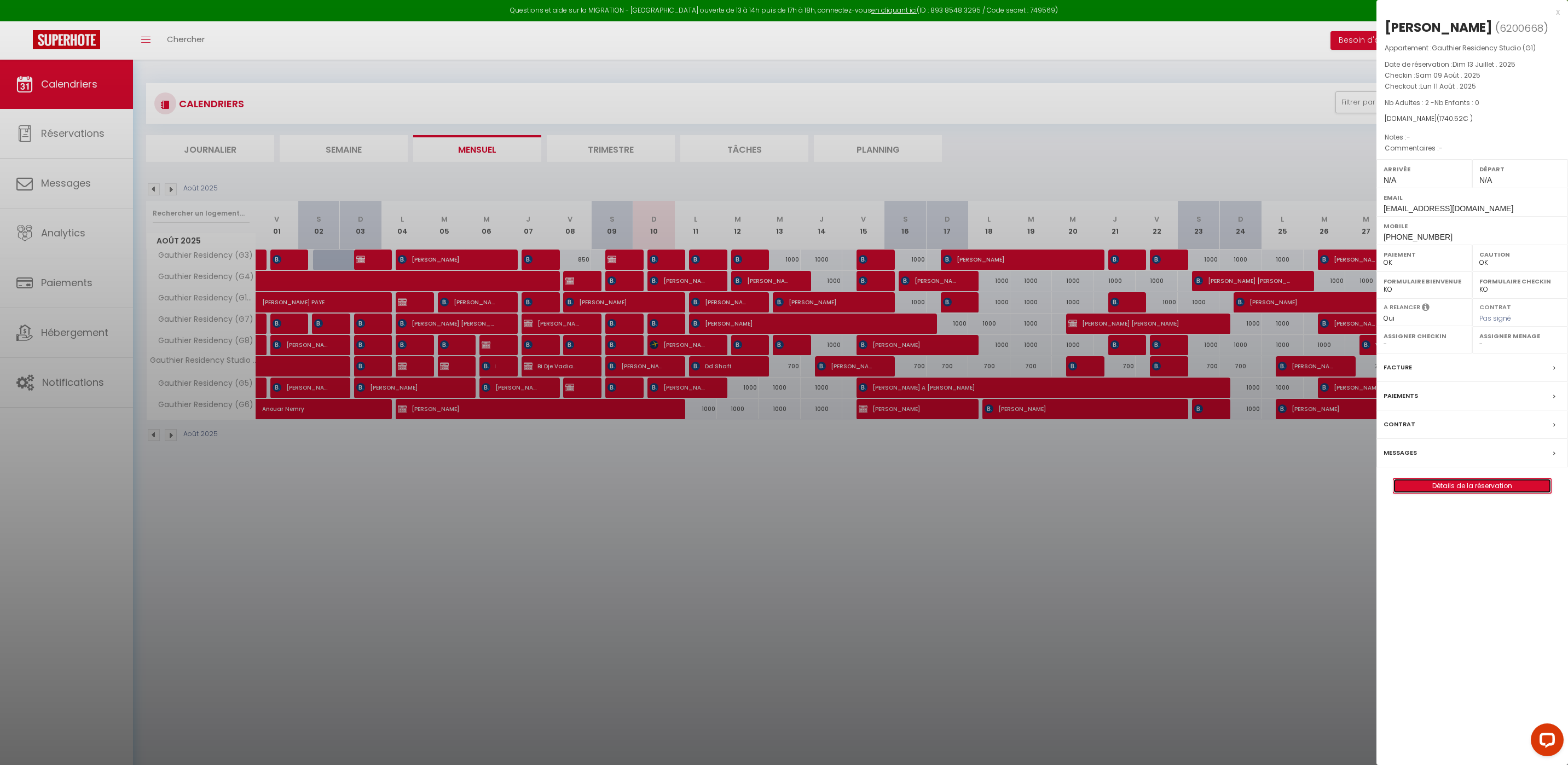
click at [1529, 491] on link "Détails de la réservation" at bounding box center [1472, 486] width 157 height 14
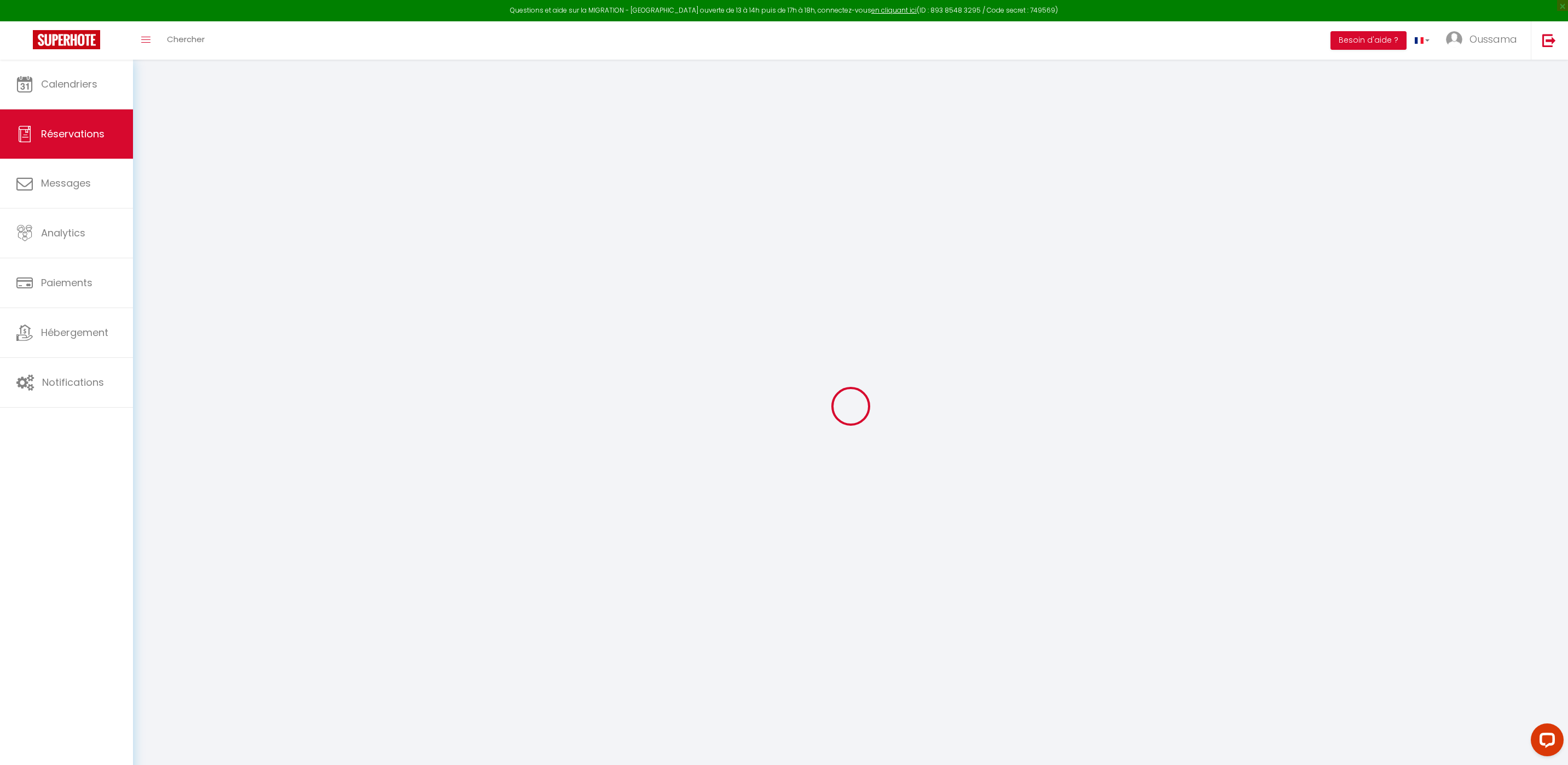
type input "Hayoofa"
type input "[PERSON_NAME]"
type input "[EMAIL_ADDRESS][DOMAIN_NAME]"
type input "[PHONE_NUMBER]"
type input "."
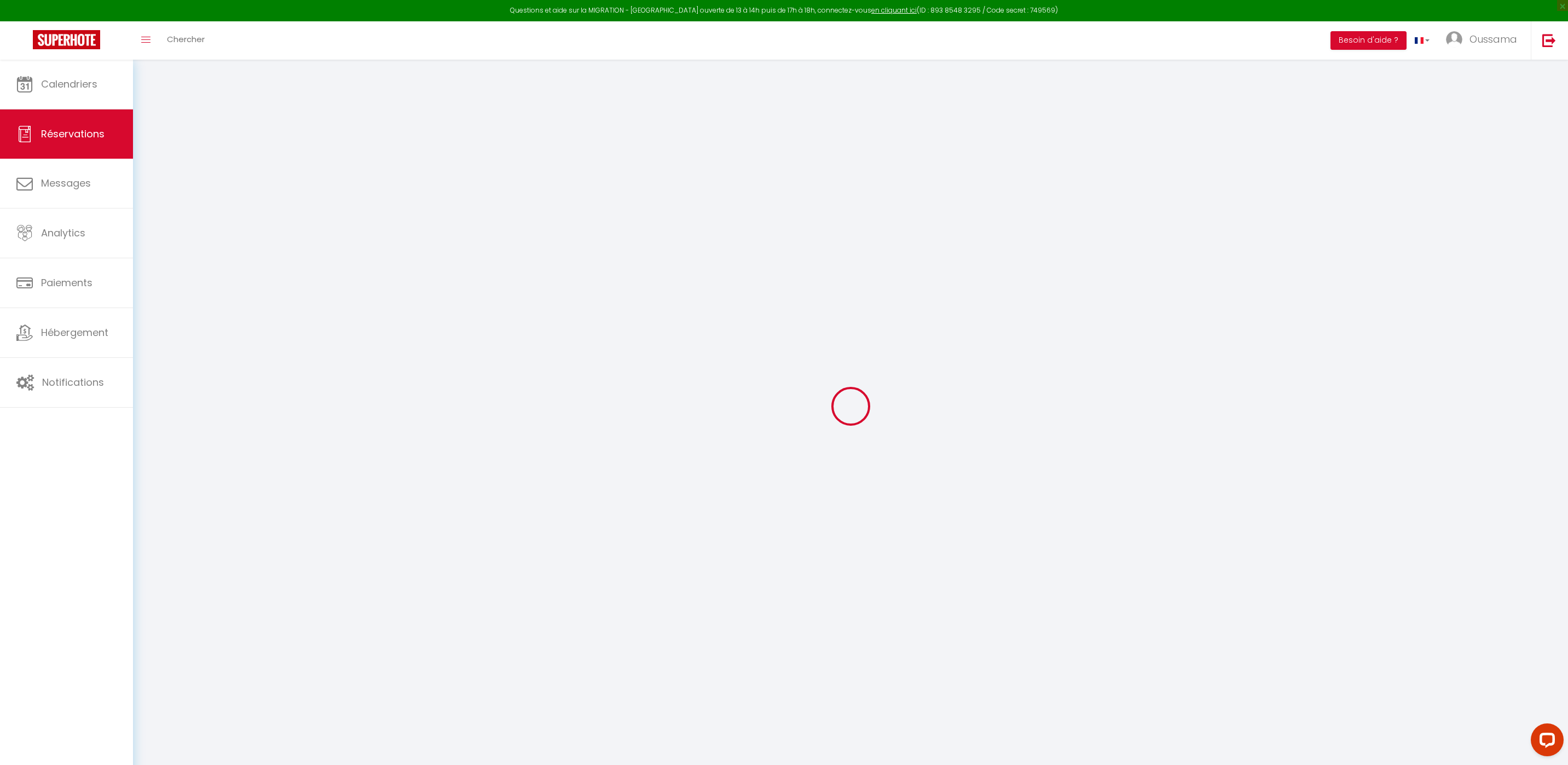
select select "AE"
type input "413.1"
select select "27046"
select select "1"
select select
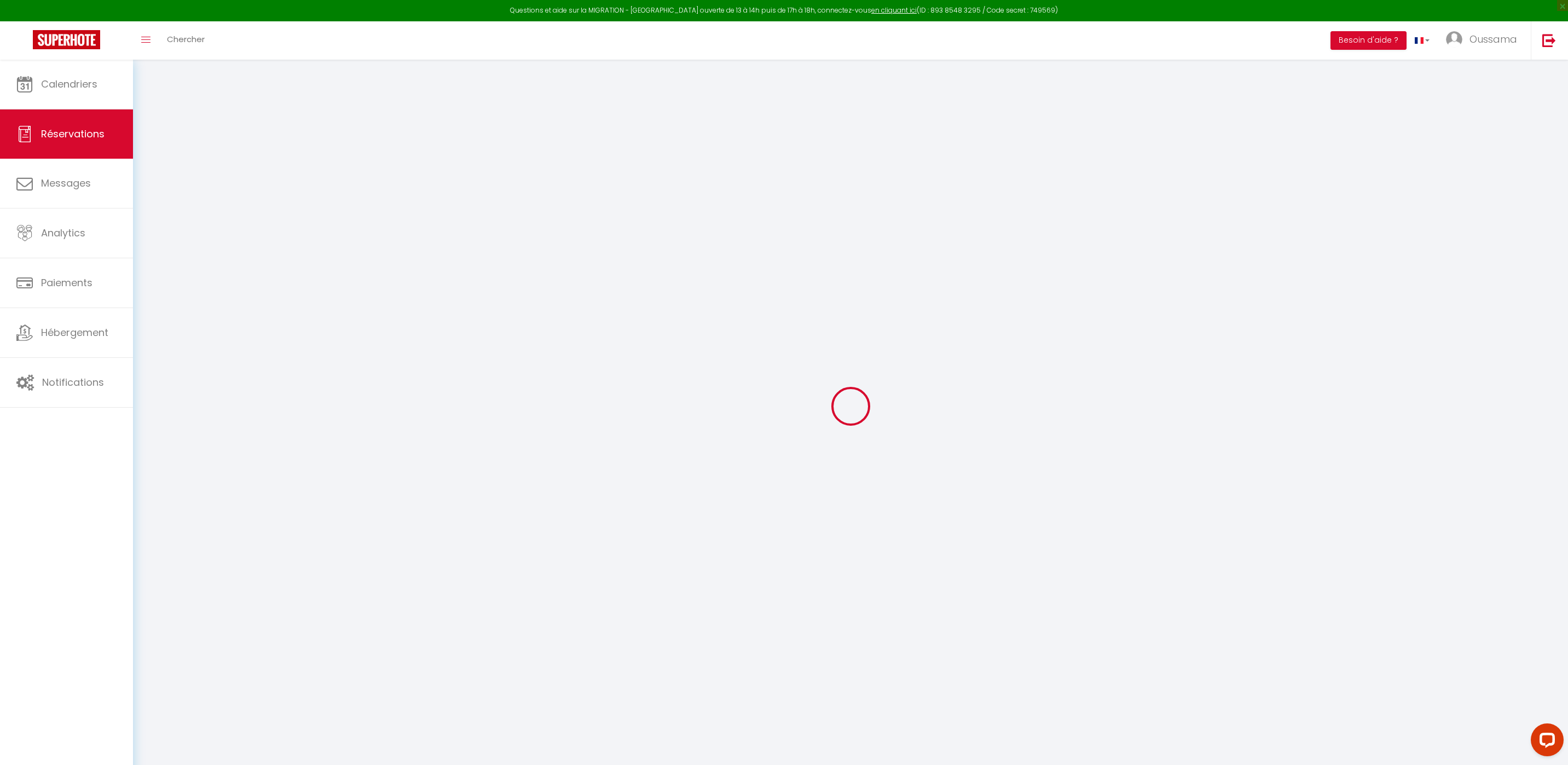
select select
type input "2"
select select "12"
select select "15"
type input "1652.4"
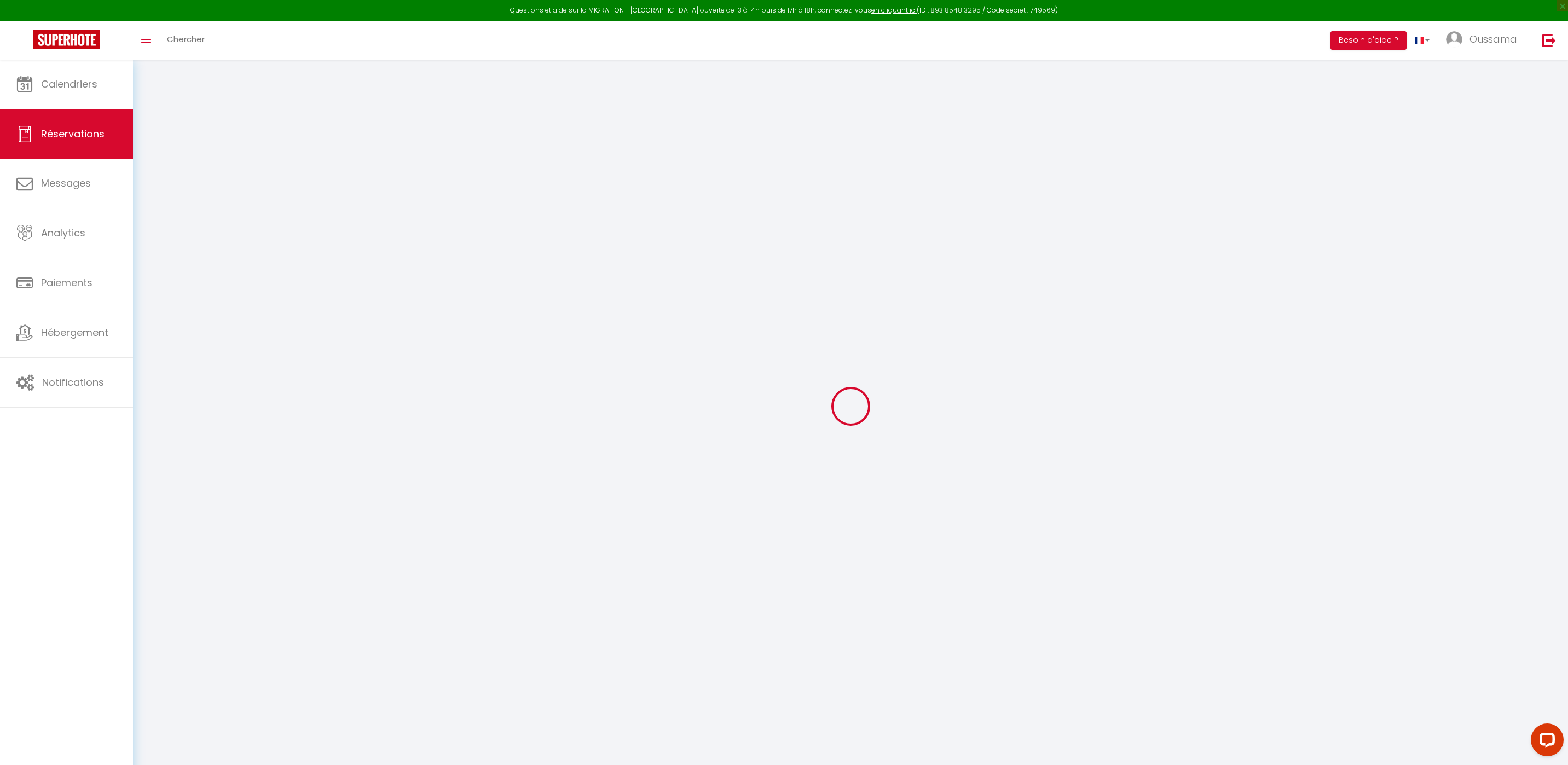
checkbox input "false"
type input "0"
select select "2"
type input "0"
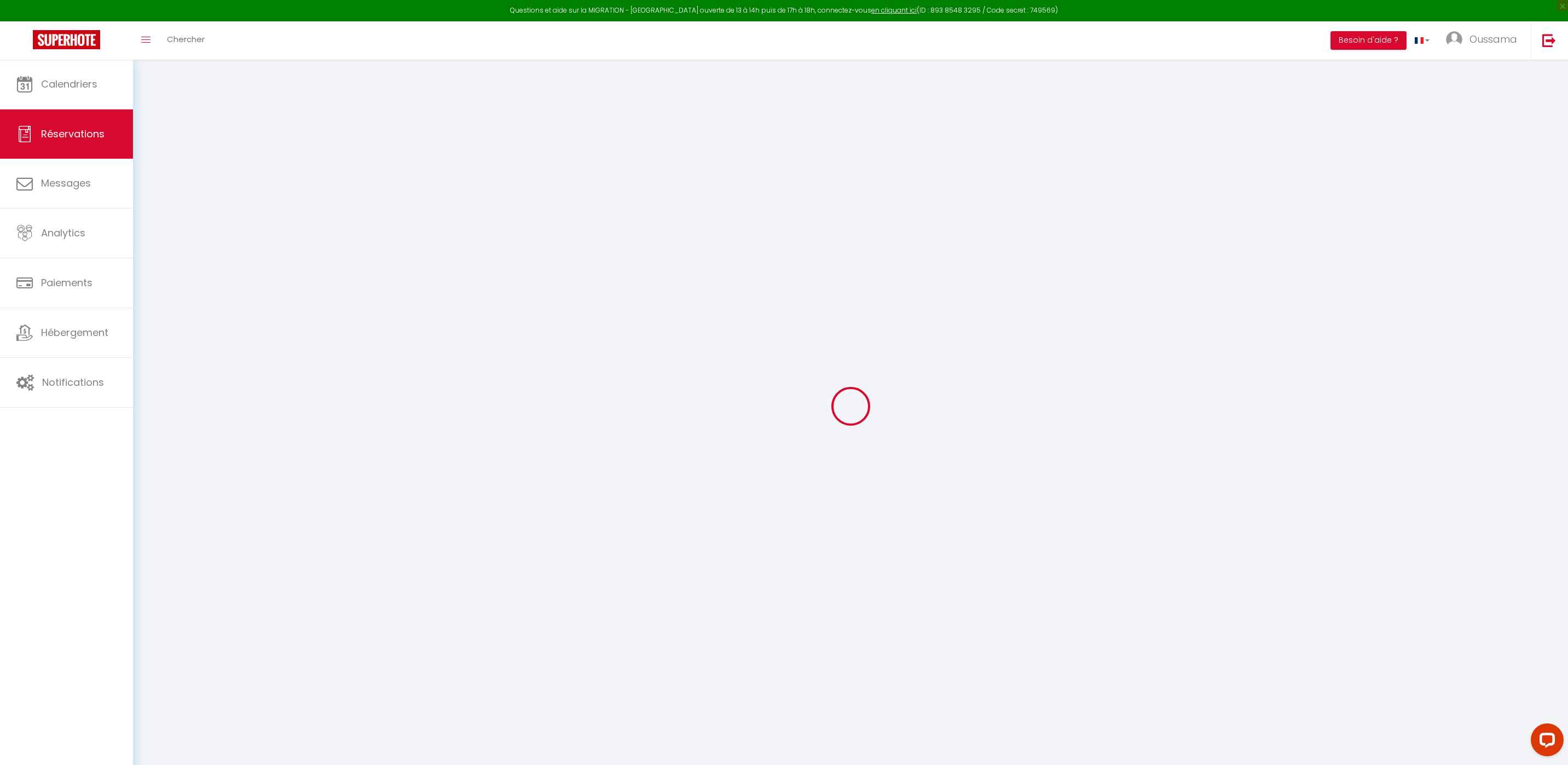
type input "0"
select select
checkbox input "false"
select select
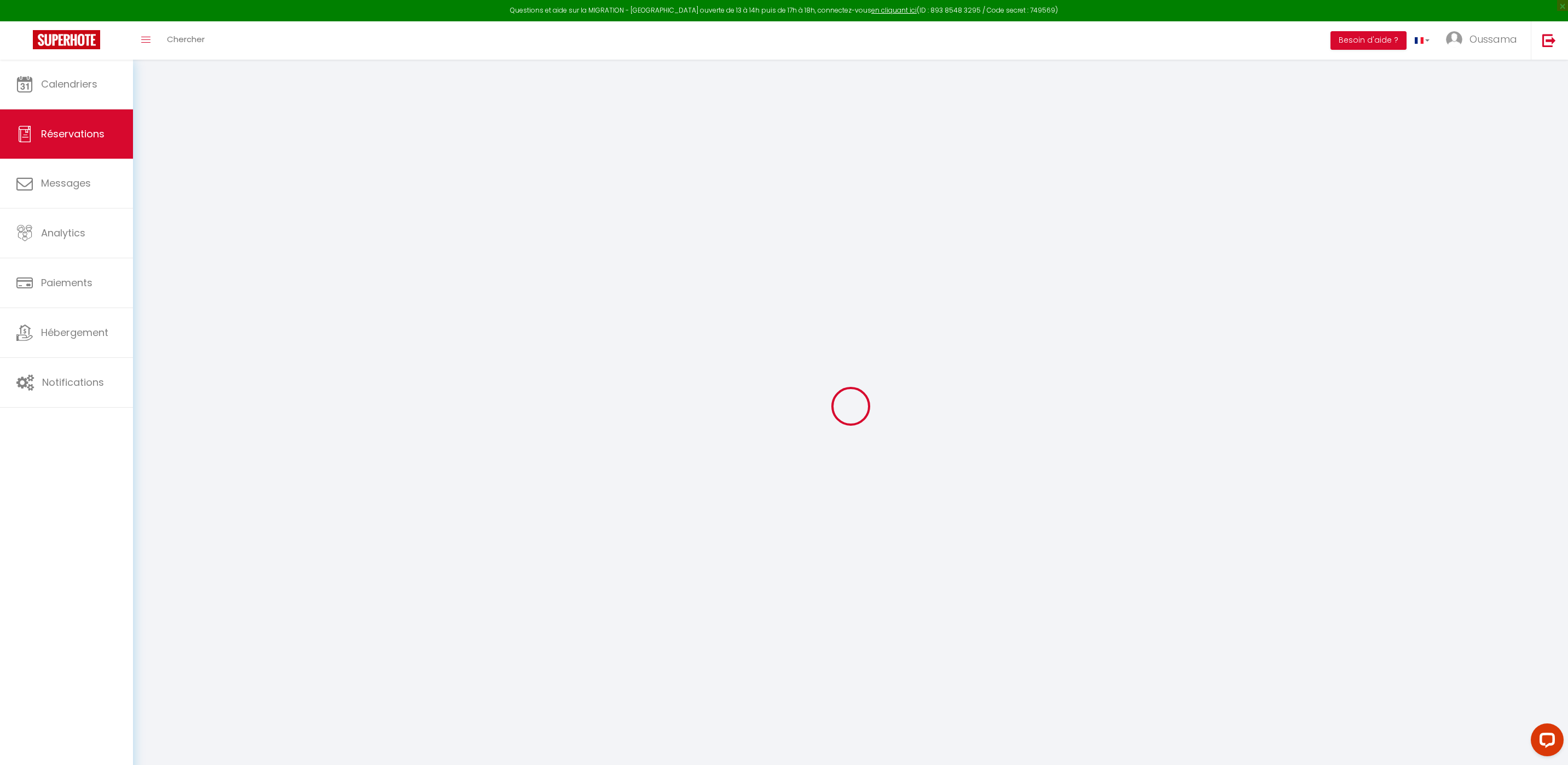
select select
checkbox input "false"
select select
checkbox input "false"
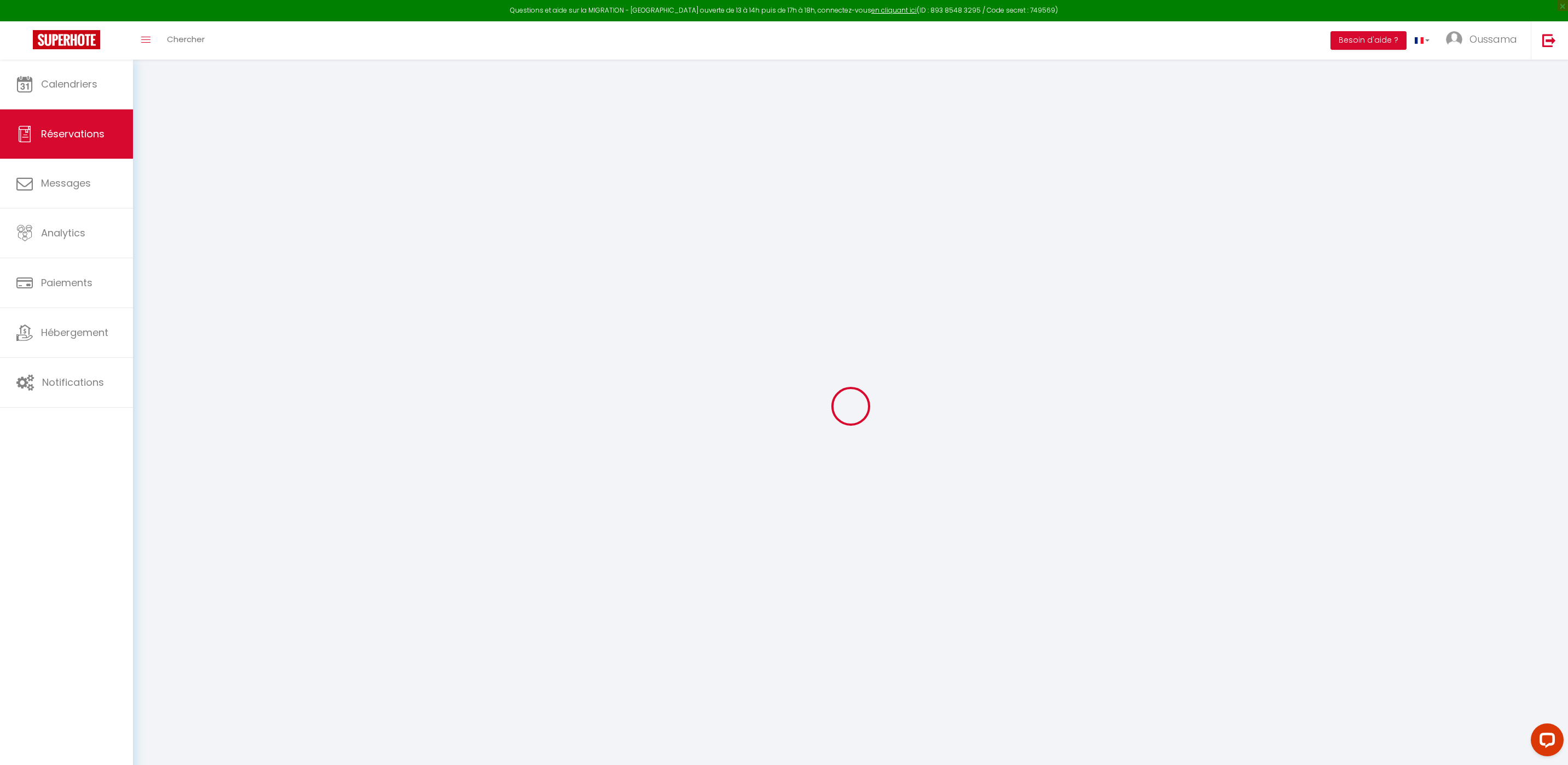
select select
checkbox input "false"
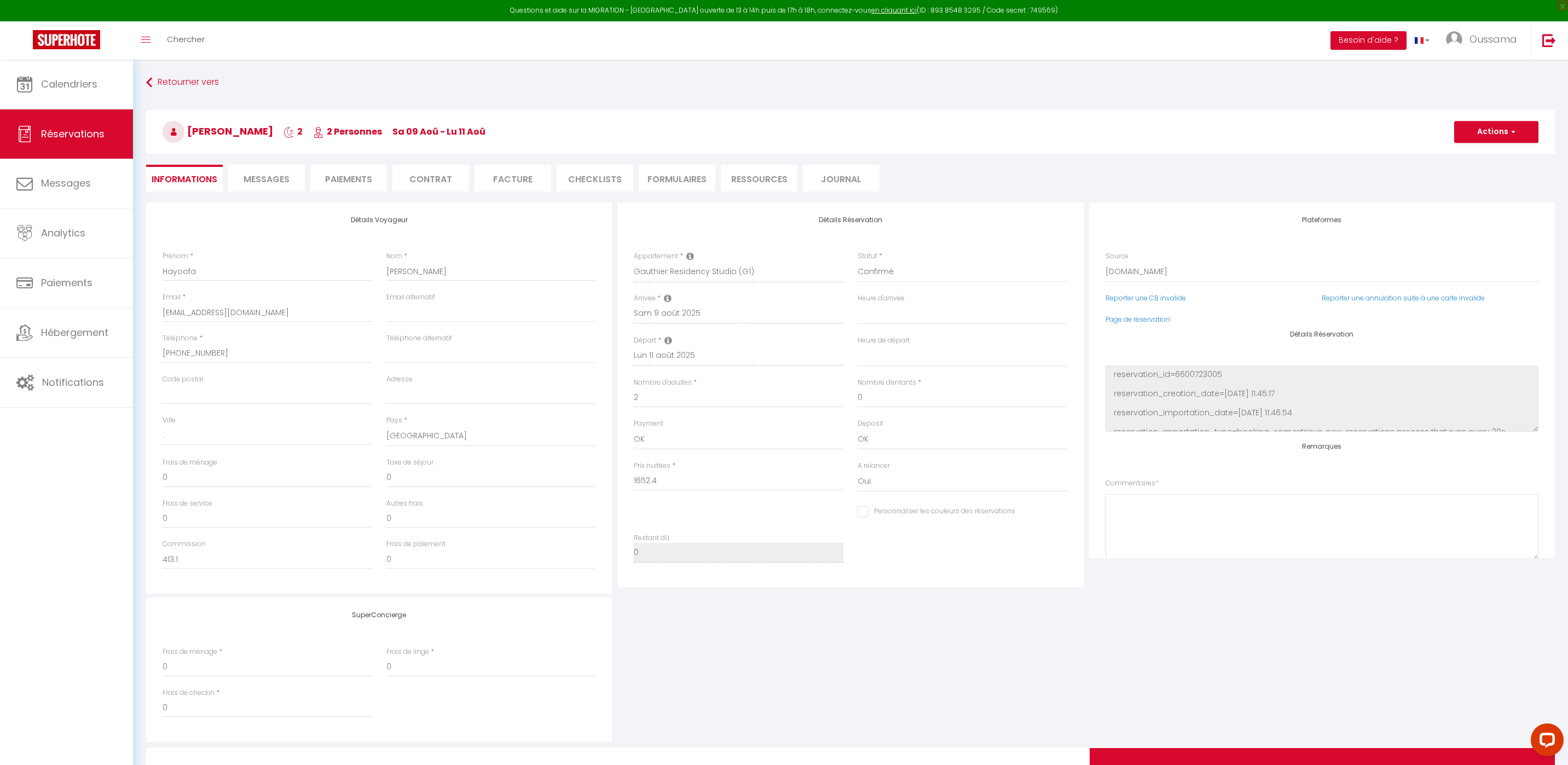
type input "88.12"
select select
checkbox input "false"
select select
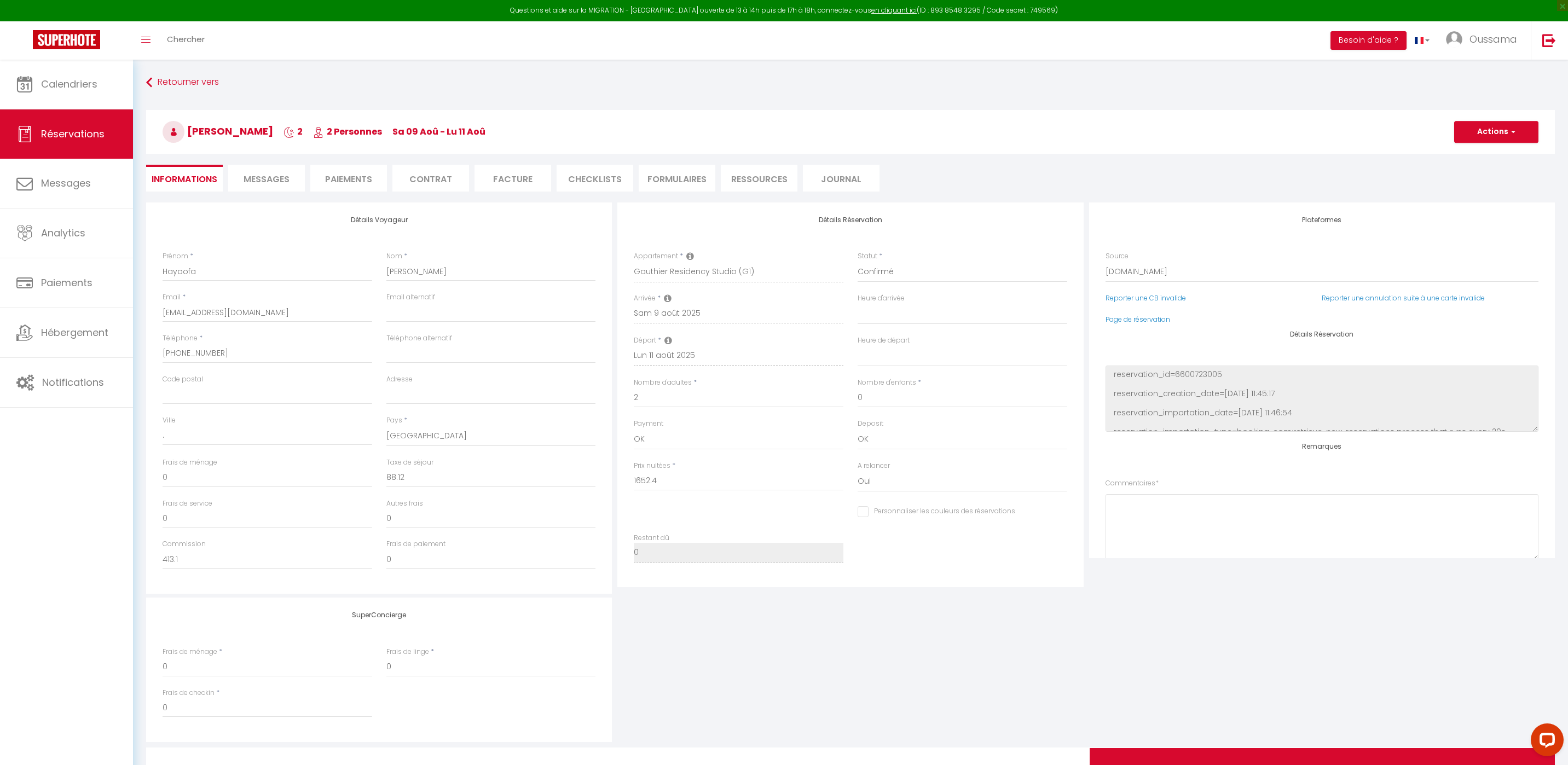
select select
click at [1155, 321] on link "Page de réservation" at bounding box center [1138, 319] width 64 height 9
click at [82, 80] on span "Calendriers" at bounding box center [69, 84] width 57 height 14
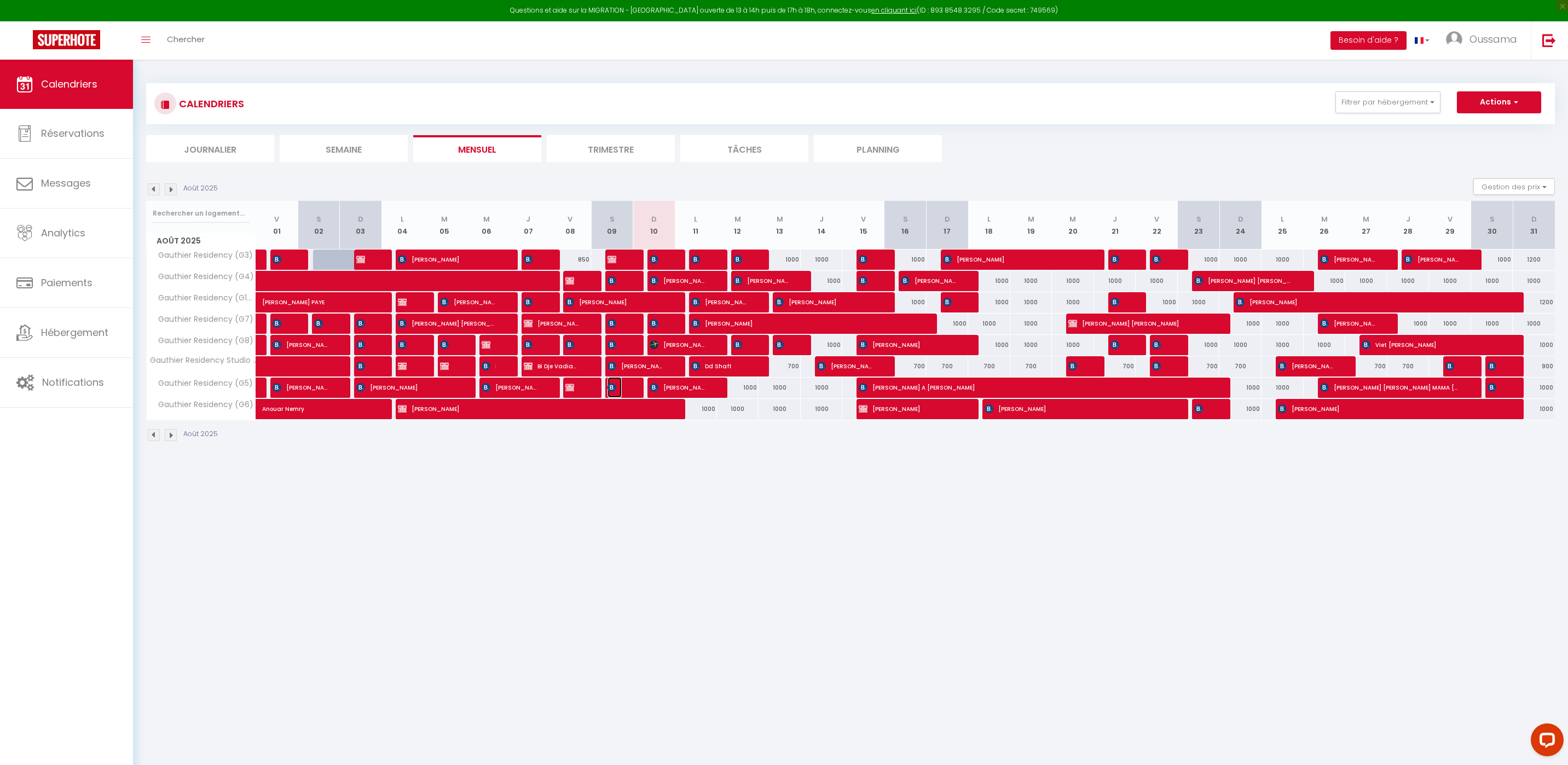
click at [612, 389] on img at bounding box center [612, 387] width 9 height 9
select select "OK"
select select "0"
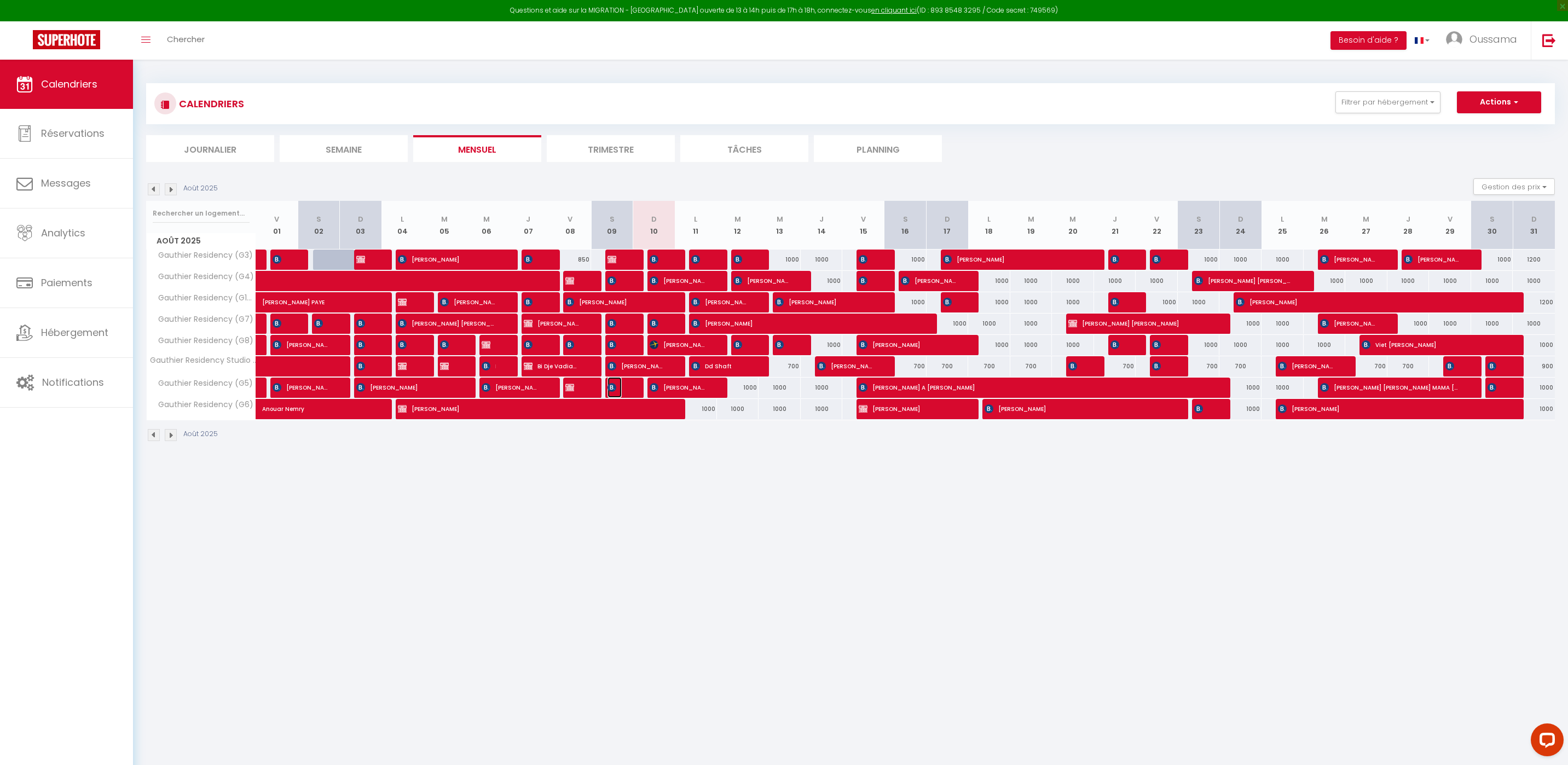
select select "1"
select select
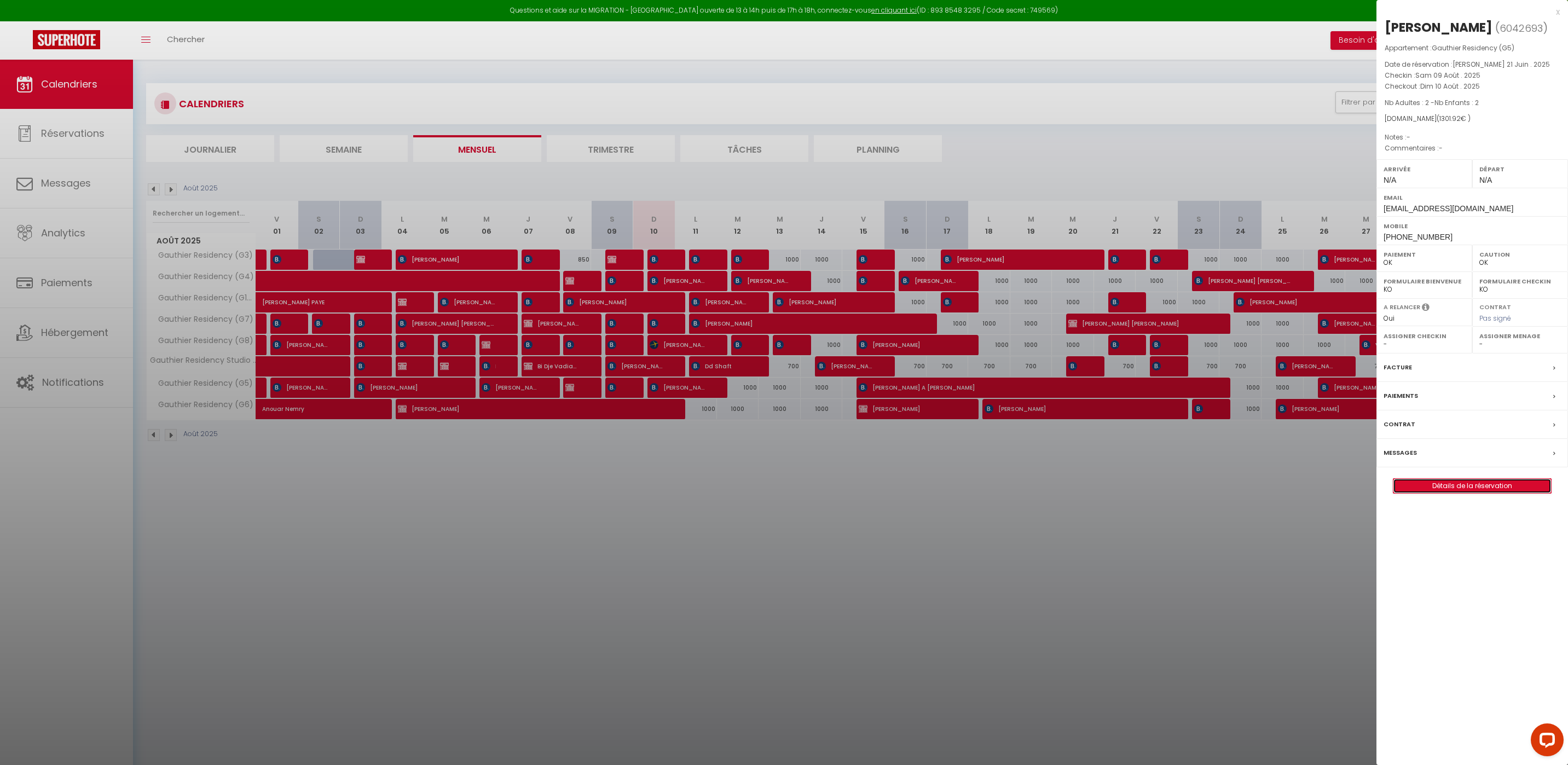
click at [1474, 486] on link "Détails de la réservation" at bounding box center [1472, 486] width 157 height 14
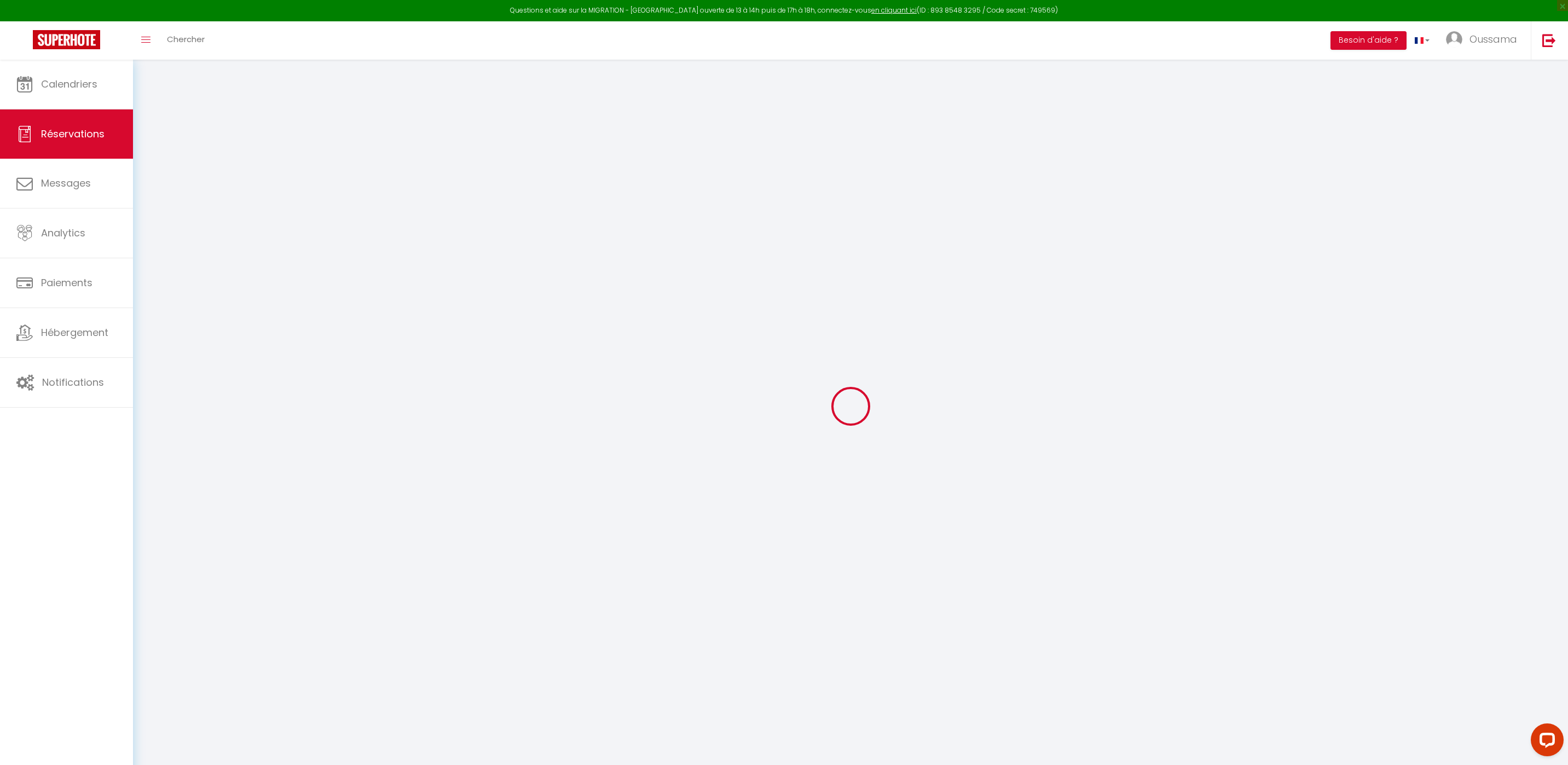
select select
checkbox input "false"
select select
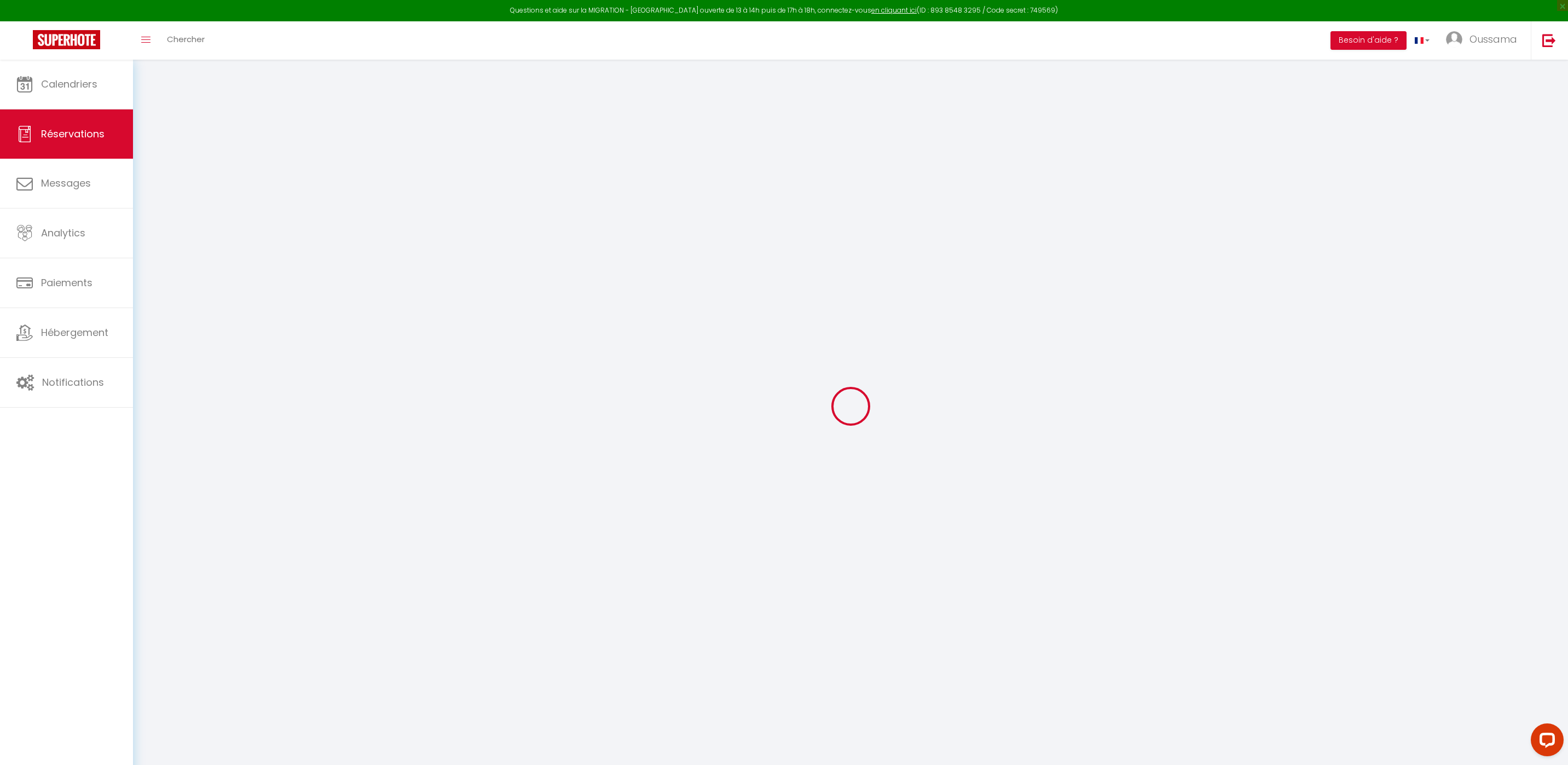
checkbox input "false"
select select
checkbox input "false"
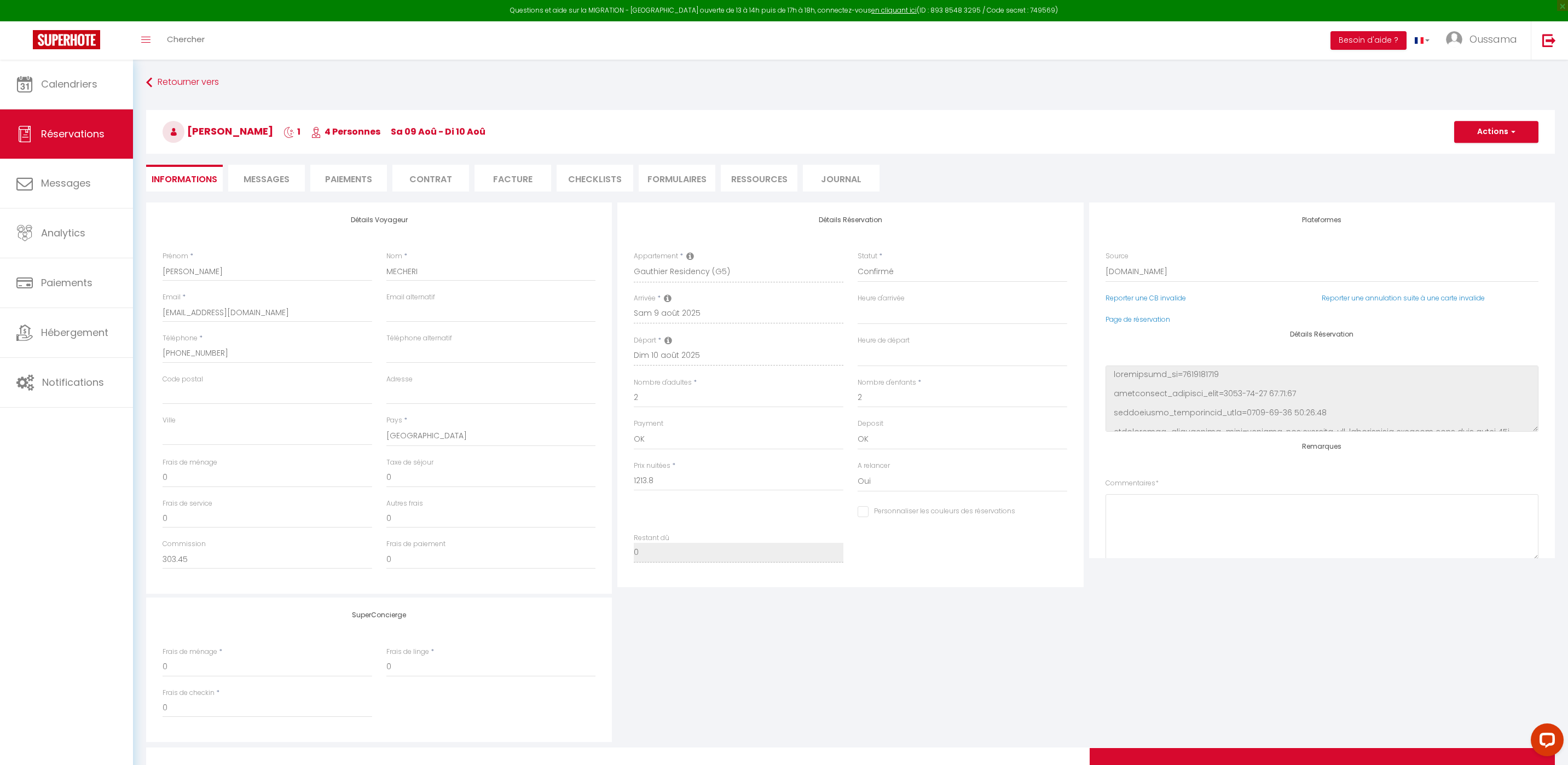
type input "88.12"
select select
checkbox input "false"
select select
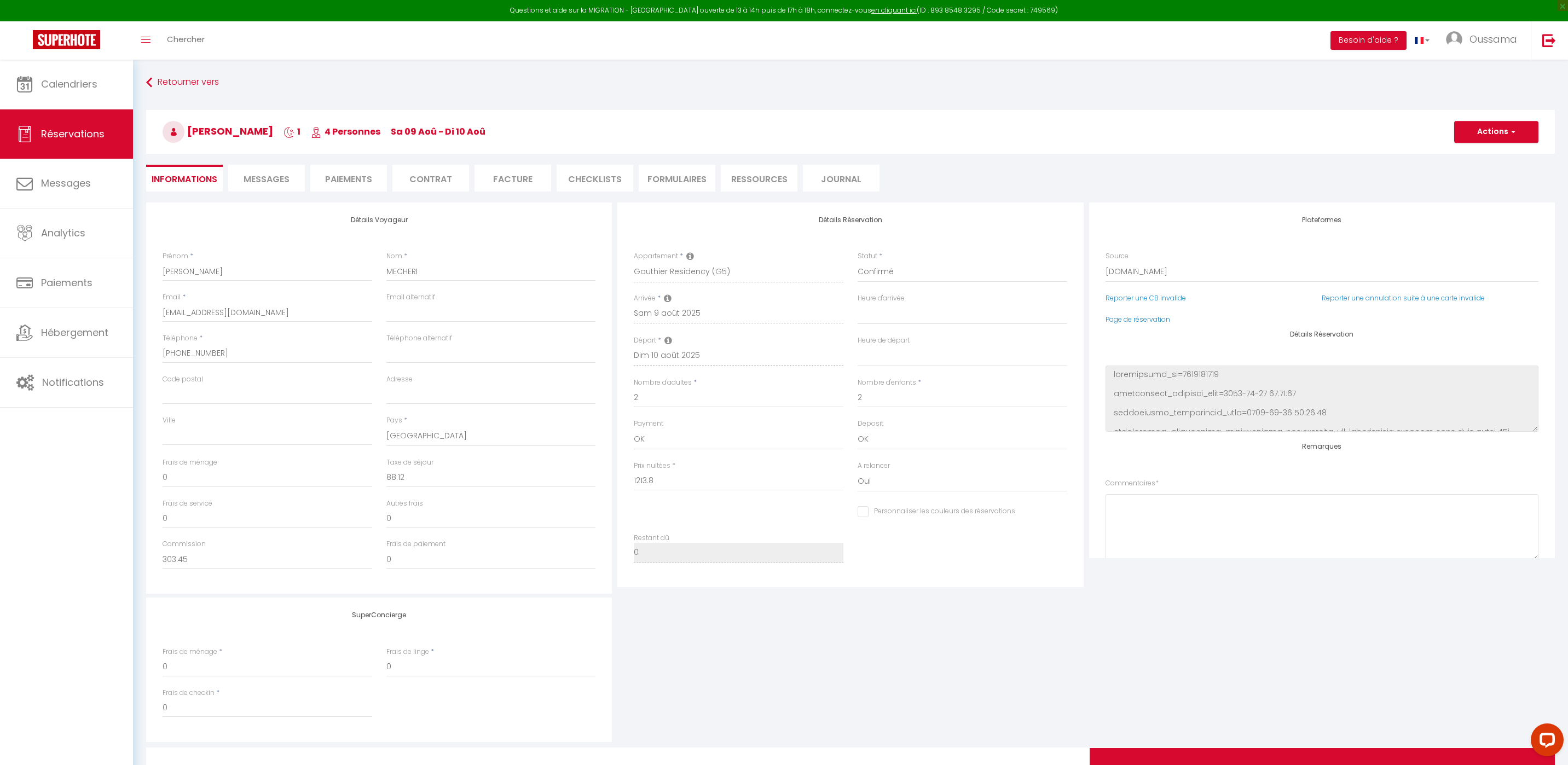
select select
click at [1128, 320] on link "Page de réservation" at bounding box center [1138, 319] width 64 height 9
